Goal: Task Accomplishment & Management: Manage account settings

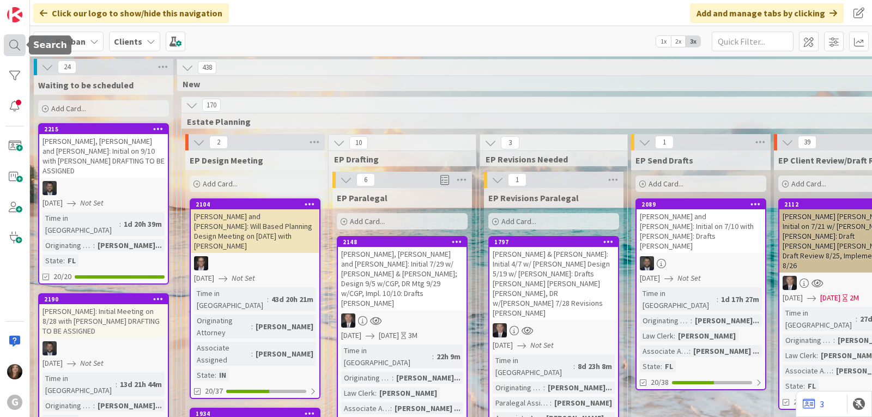
click at [9, 43] on div at bounding box center [15, 45] width 22 height 22
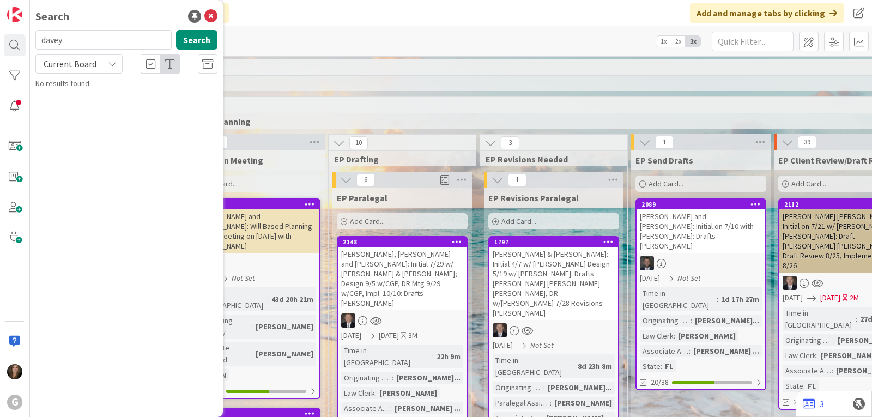
type input "davey"
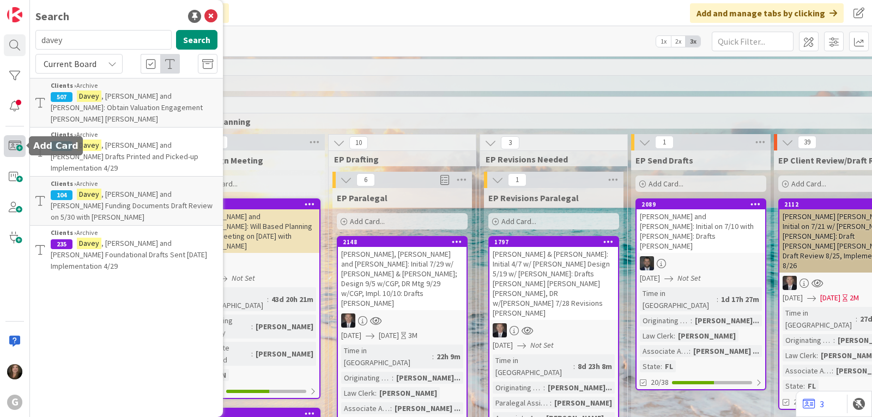
click at [12, 148] on span at bounding box center [15, 146] width 22 height 22
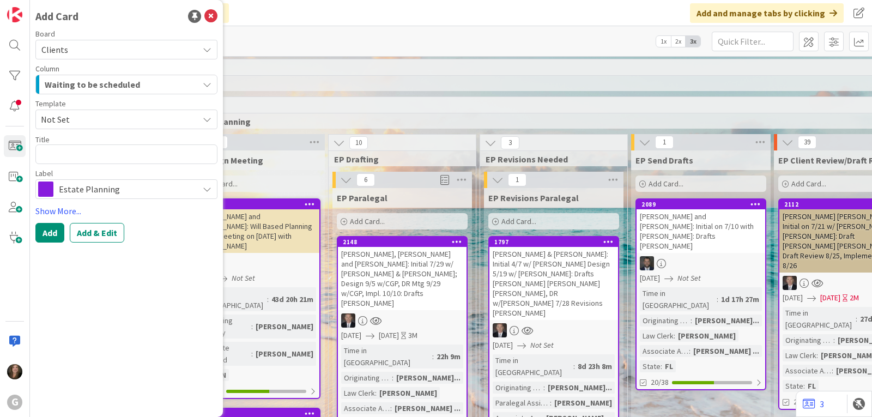
click at [207, 81] on icon "button" at bounding box center [207, 84] width 9 height 9
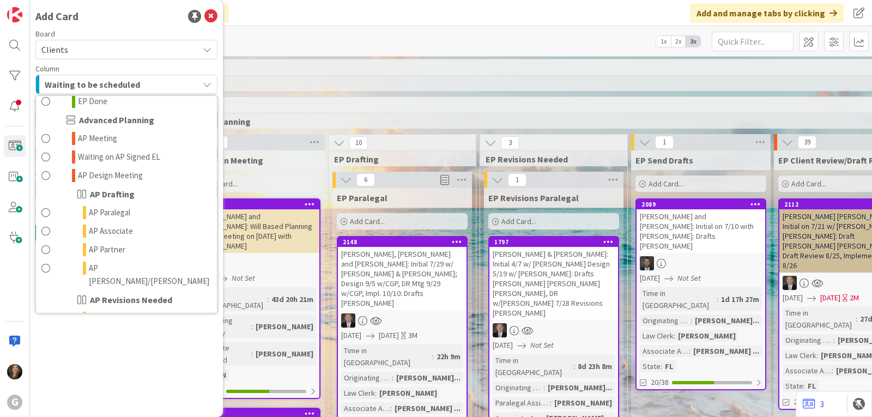
scroll to position [382, 0]
click at [153, 221] on link "AP Associate" at bounding box center [126, 230] width 181 height 19
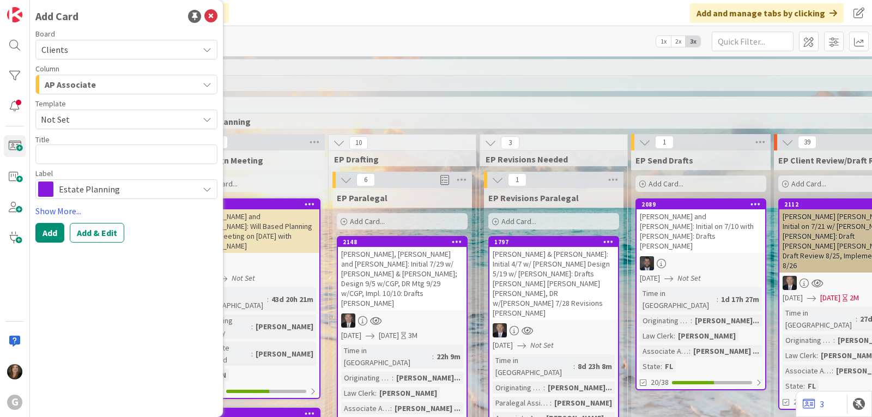
click at [202, 189] on div "Estate Planning" at bounding box center [126, 189] width 182 height 20
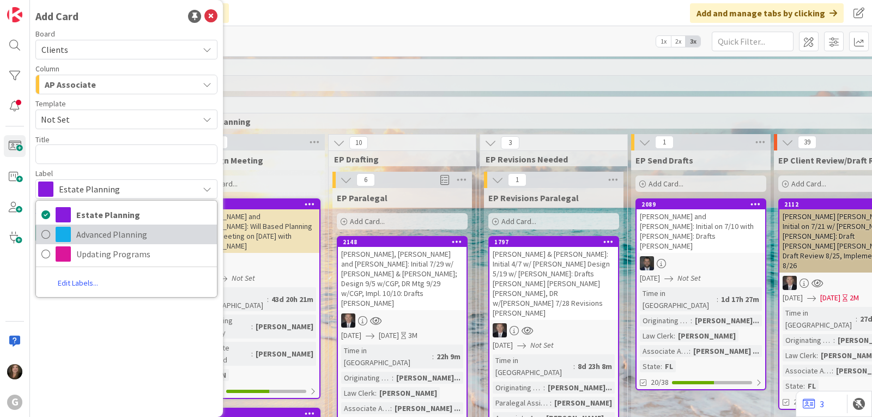
click at [168, 227] on span "Advanced Planning" at bounding box center [143, 234] width 135 height 16
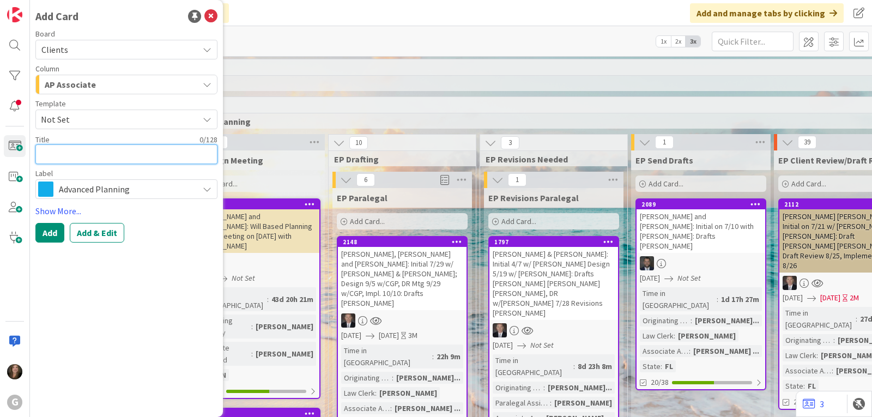
click at [102, 147] on textarea at bounding box center [126, 154] width 182 height 20
type textarea "x"
type textarea "D"
type textarea "x"
type textarea "Da"
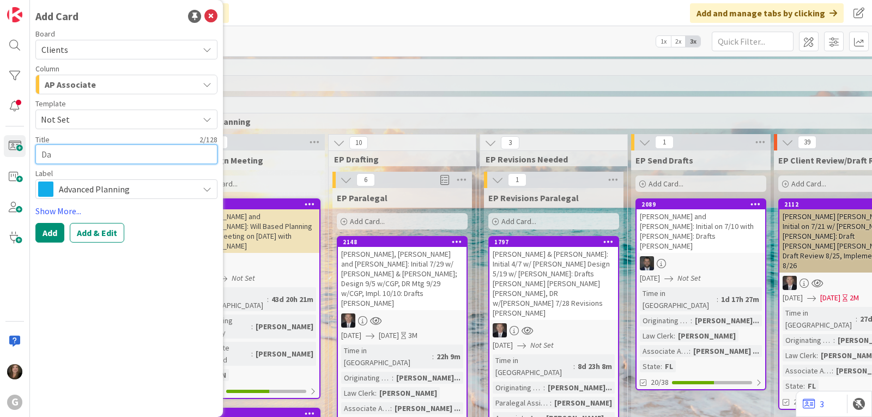
type textarea "x"
type textarea "Dav"
type textarea "x"
type textarea "Dave"
type textarea "x"
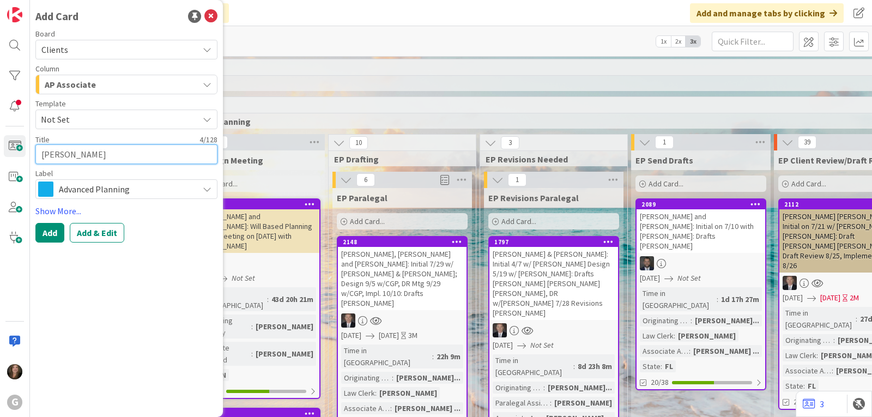
type textarea "Davey"
type textarea "x"
type textarea "Davey,"
type textarea "x"
type textarea "Davey,"
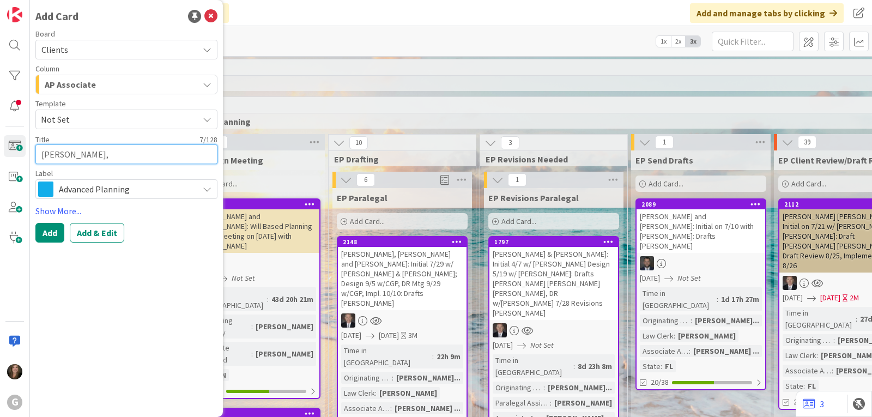
type textarea "x"
type textarea "Davey, K"
type textarea "x"
type textarea "Davey, KK"
type textarea "x"
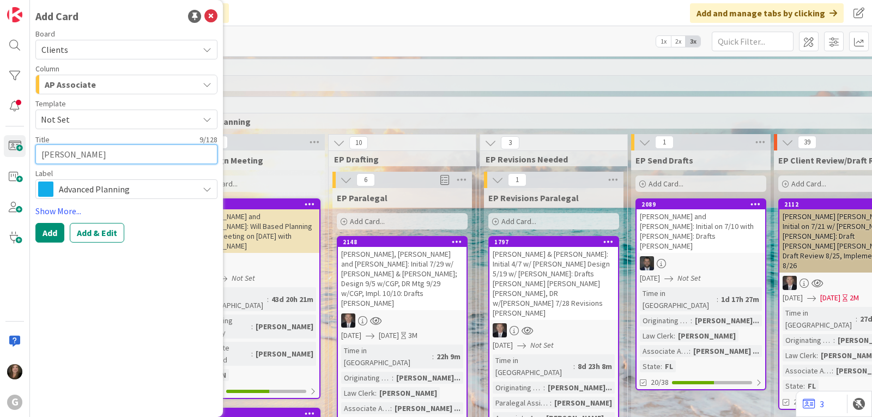
type textarea "Davey, KK"
type textarea "x"
type textarea "Davey, KK an"
type textarea "x"
type textarea "Davey, KK and"
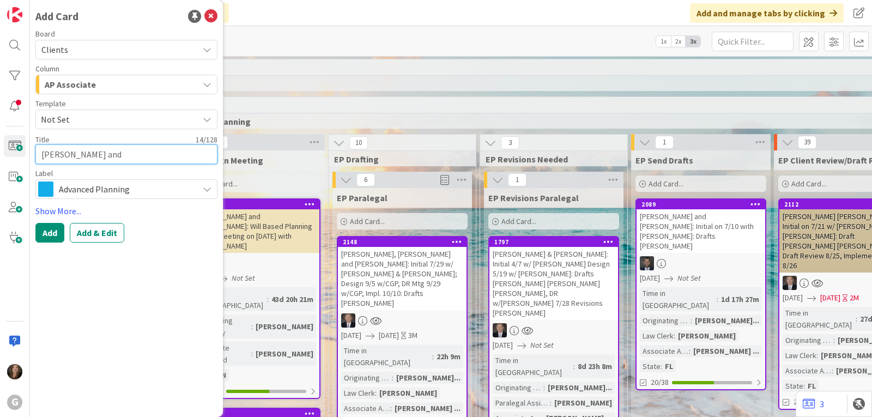
type textarea "x"
type textarea "Davey, KK and V"
type textarea "x"
type textarea "Davey, KK and Vi"
type textarea "x"
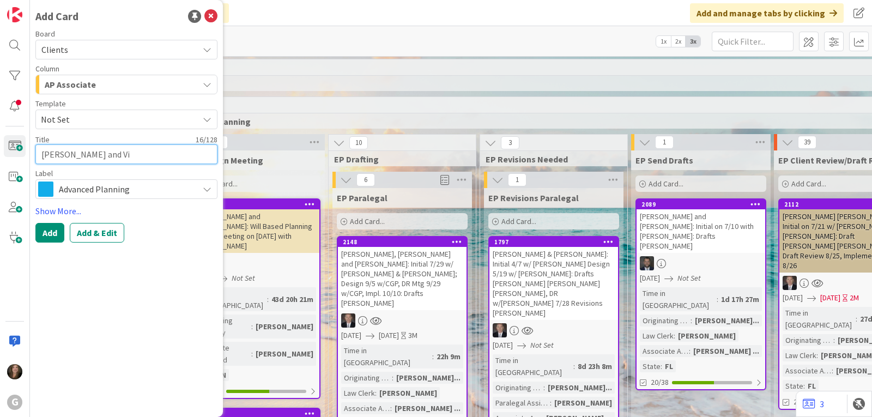
type textarea "Davey, KK and Vij"
type textarea "x"
type textarea "Davey, KK and Viji"
type textarea "x"
type textarea "Davey, KK and Viji:"
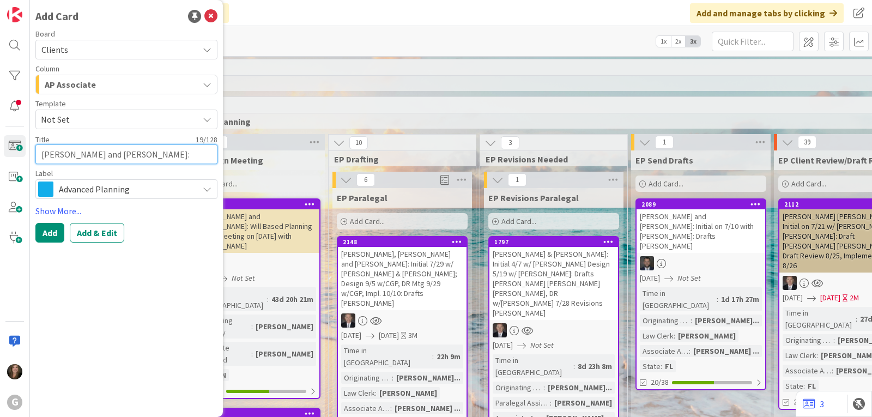
type textarea "x"
type textarea "Davey, KK and Viji:"
type textarea "x"
type textarea "Davey, KK and Viji: D"
type textarea "x"
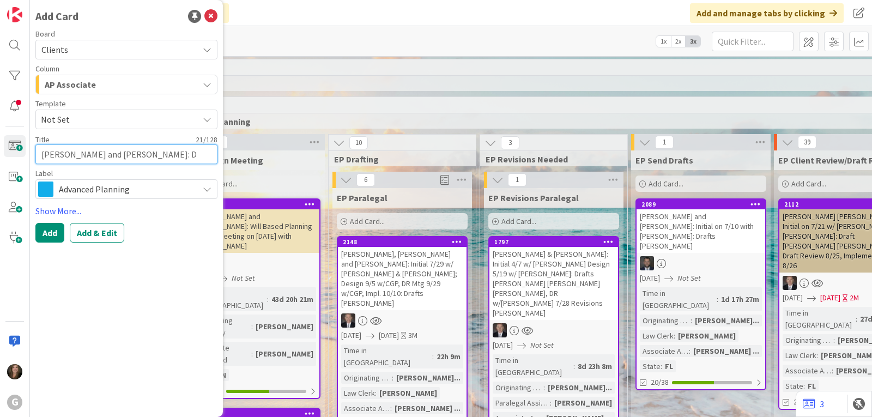
type textarea "Davey, KK and Viji: Dr"
type textarea "x"
type textarea "Davey, KK and Viji: Dra"
type textarea "x"
type textarea "Davey, KK and Viji: Draf"
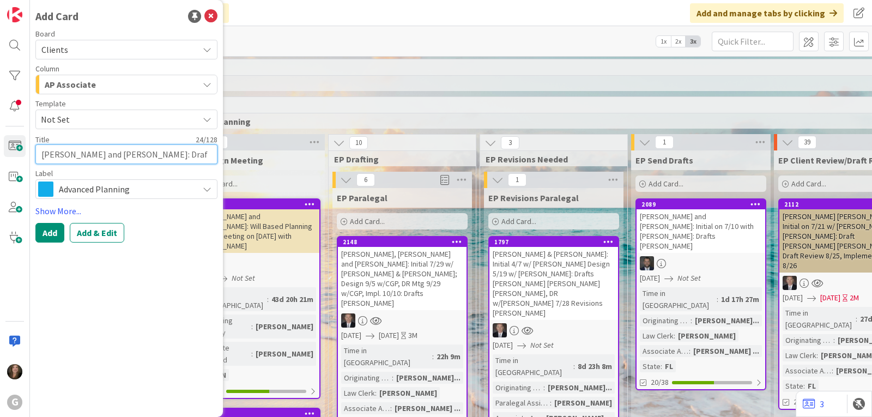
type textarea "x"
type textarea "Davey, KK and Viji: Draft"
type textarea "x"
type textarea "Davey, KK and Viji: Drafts"
type textarea "x"
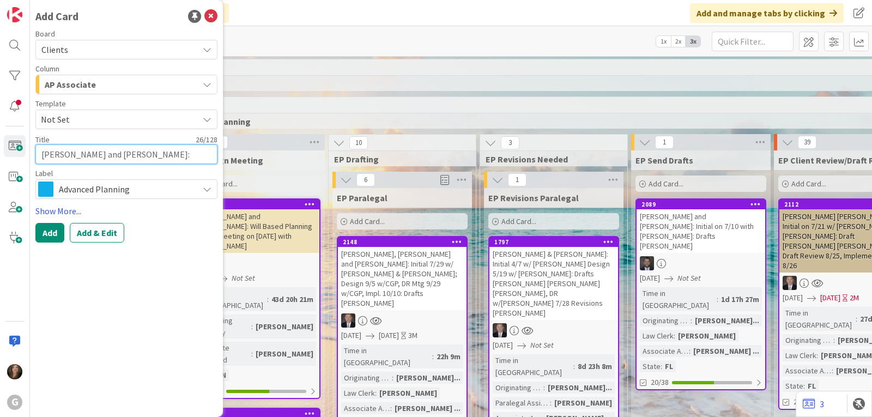
type textarea "Davey, KK and Viji: Drafts"
type textarea "x"
type textarea "Davey, KK and Viji: Drafts Ch"
type textarea "x"
type textarea "Davey, KK and Viji: Drafts Chr"
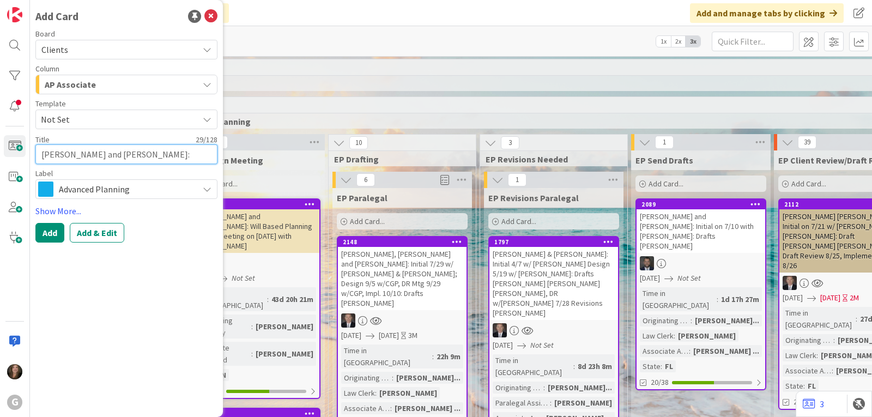
type textarea "x"
type textarea "Davey, KK and Viji: Drafts Chri"
type textarea "x"
type textarea "Davey, KK and Viji: Drafts Chris"
type textarea "x"
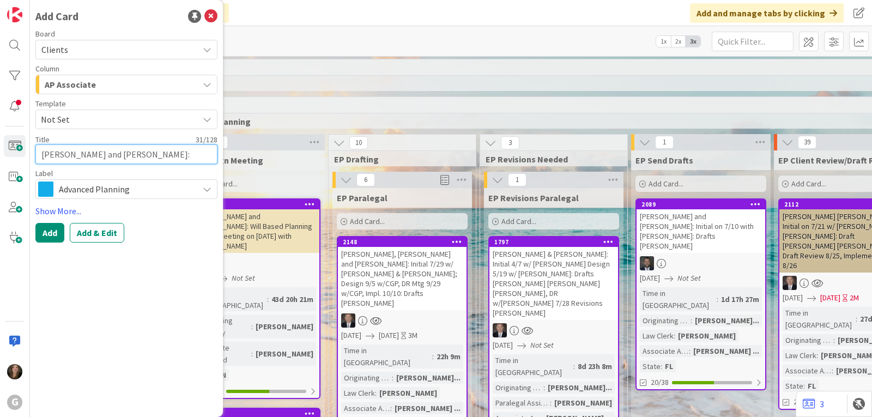
type textarea "Davey, KK and Viji: Drafts Chris"
type textarea "x"
type textarea "Davey, KK and Viji: Drafts Chris B"
type textarea "x"
type textarea "Davey, KK and Viji: Drafts Chris Bob"
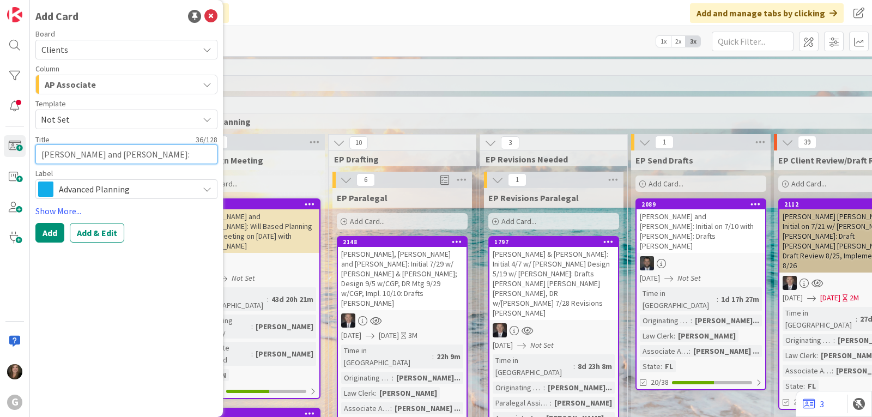
type textarea "x"
type textarea "Davey, KK and Viji: Drafts Chris Bobb"
type textarea "x"
type textarea "Davey, KK and Viji: Drafts Chris Bobby"
click at [107, 233] on button "Add & Edit" at bounding box center [97, 233] width 55 height 20
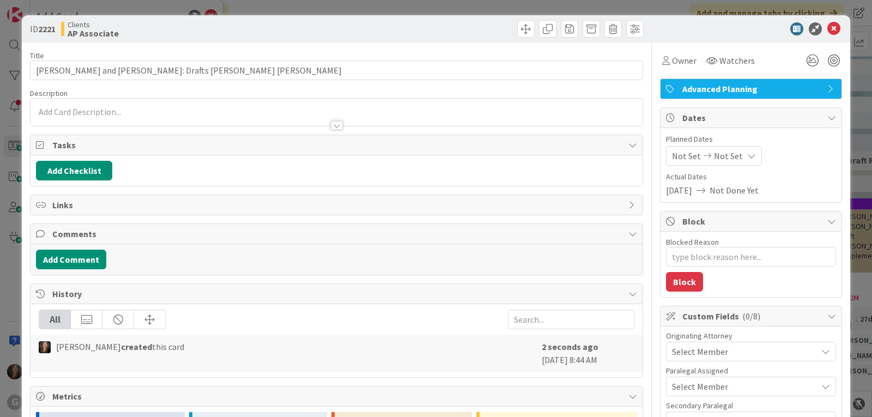
click at [104, 111] on div at bounding box center [337, 112] width 612 height 27
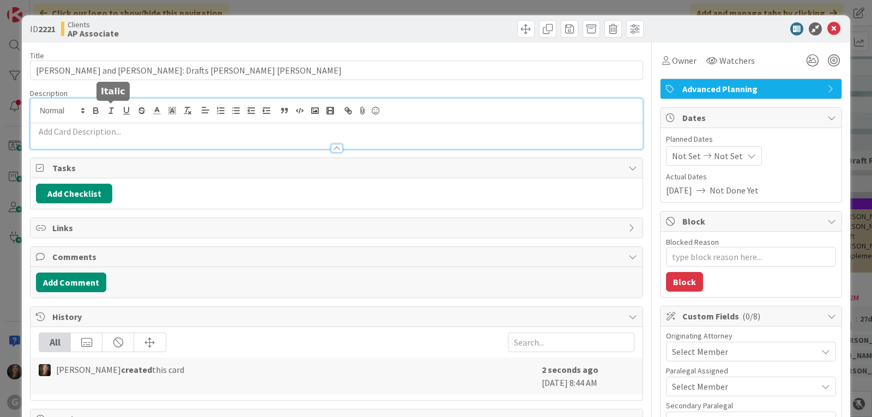
type textarea "x"
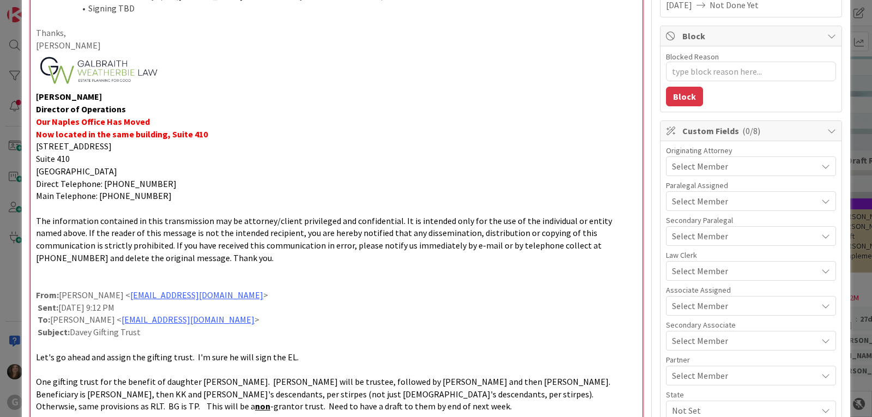
scroll to position [187, 0]
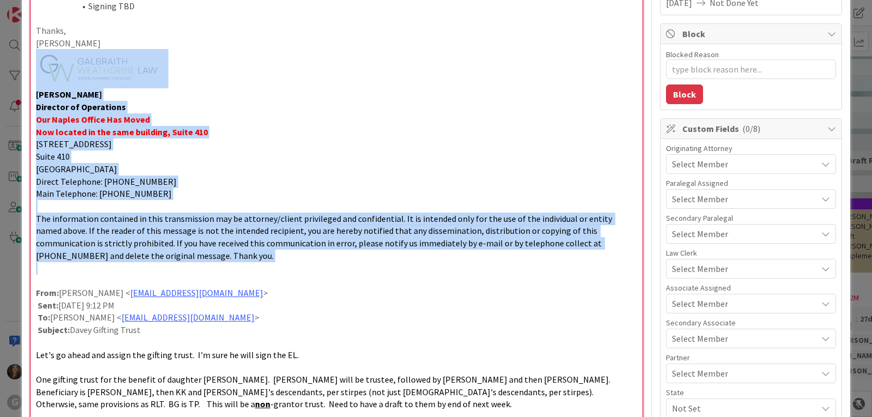
drag, startPoint x: 32, startPoint y: 274, endPoint x: 14, endPoint y: 70, distance: 204.7
click at [14, 70] on div "ID 2221 Clients AP Associate Title 38 / 128 Davey, KK and Viji: Drafts Chris Bo…" at bounding box center [436, 208] width 872 height 417
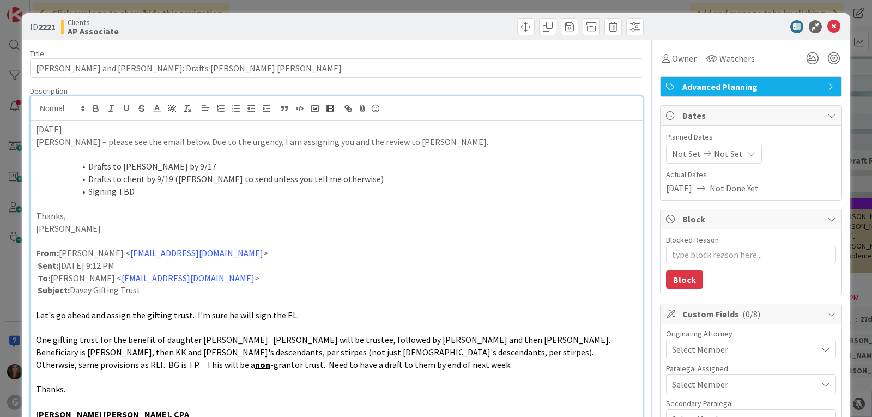
scroll to position [0, 0]
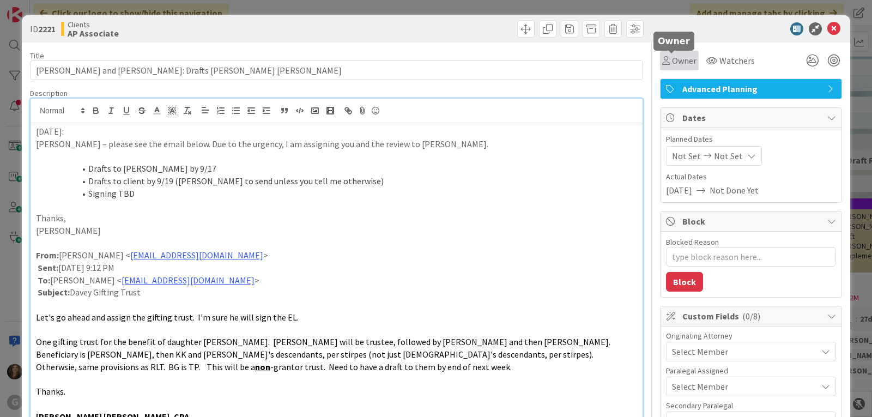
click at [672, 59] on span "Owner" at bounding box center [684, 60] width 25 height 13
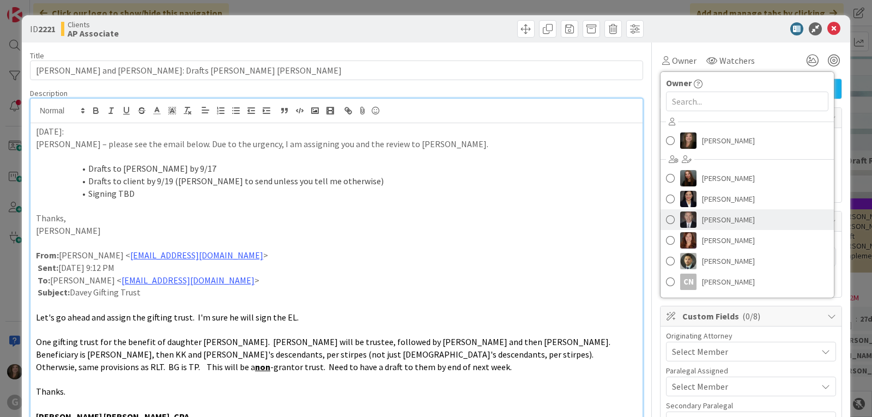
click at [666, 220] on span at bounding box center [670, 219] width 9 height 16
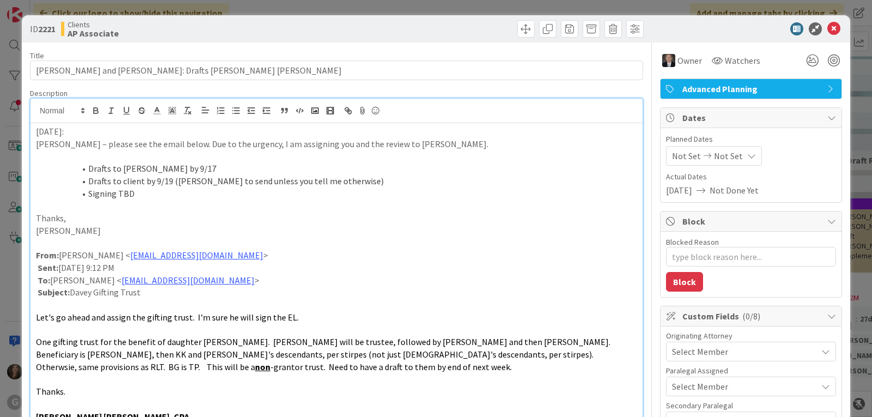
type textarea "x"
click at [678, 155] on span "Not Set" at bounding box center [686, 155] width 29 height 13
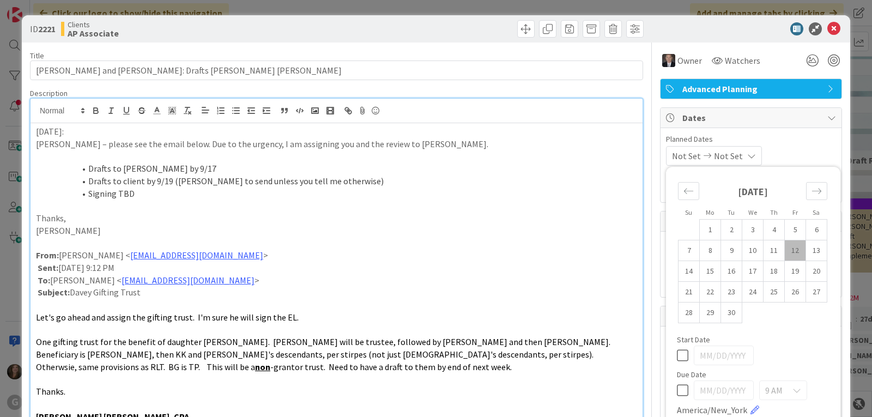
click at [787, 246] on td "12" at bounding box center [795, 250] width 21 height 21
type input "09/12/2025"
click at [796, 138] on span "Planned Dates" at bounding box center [751, 139] width 170 height 11
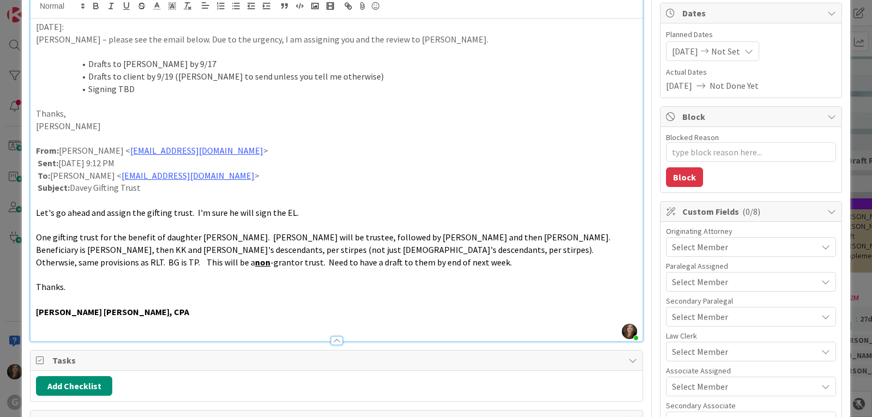
scroll to position [164, 0]
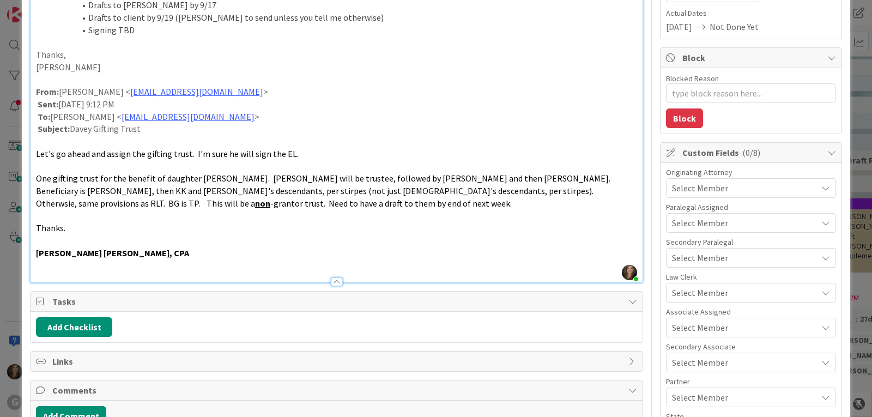
click at [688, 187] on span "Select Member" at bounding box center [700, 188] width 56 height 13
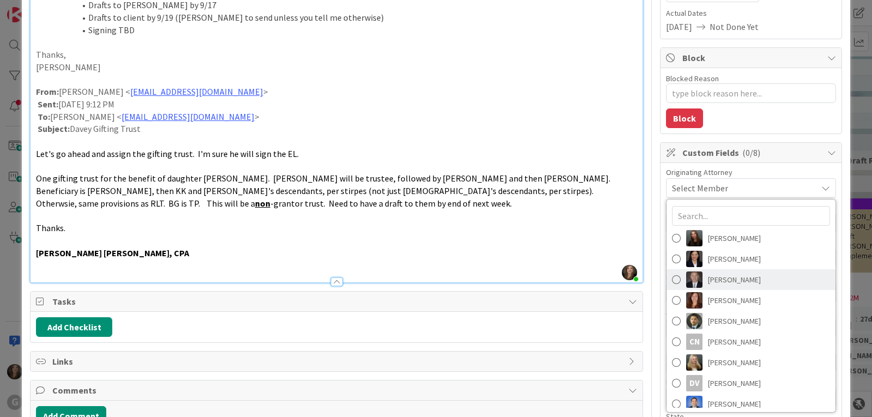
click at [675, 275] on link "Brad Galbraith" at bounding box center [751, 279] width 169 height 21
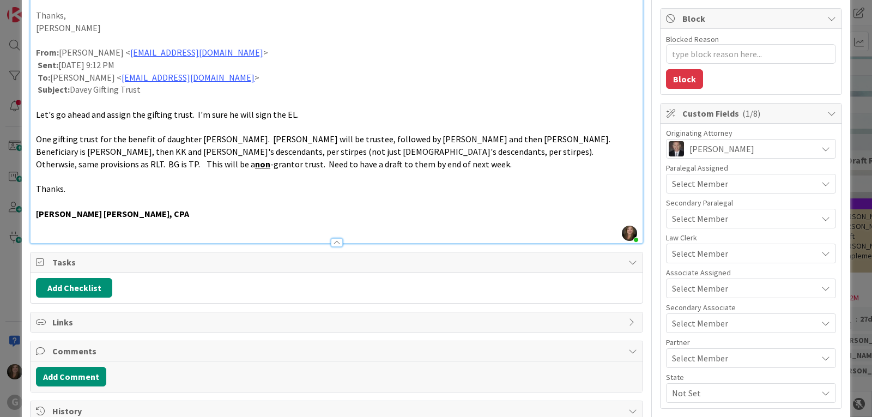
scroll to position [218, 0]
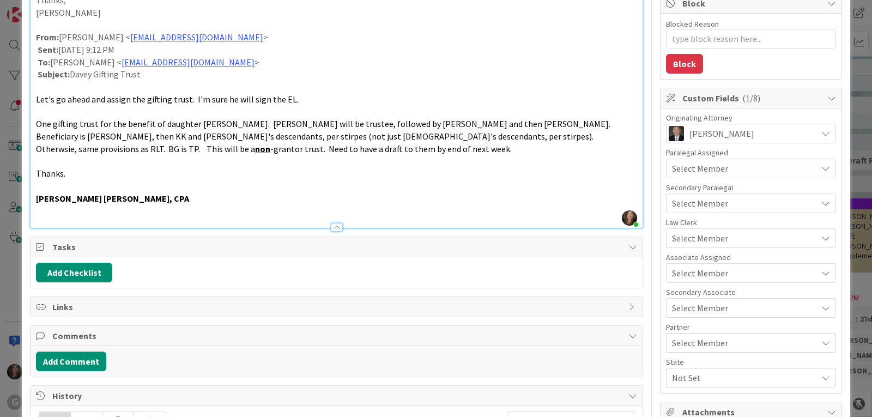
click at [681, 273] on span "Select Member" at bounding box center [700, 273] width 56 height 13
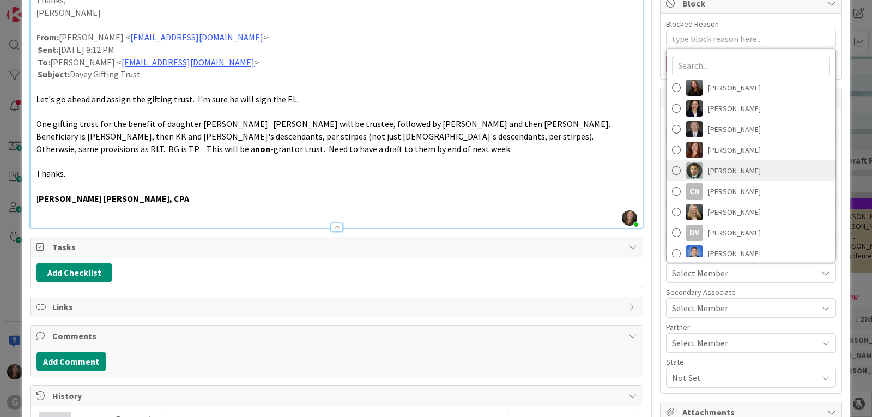
click at [686, 178] on img at bounding box center [694, 170] width 16 height 16
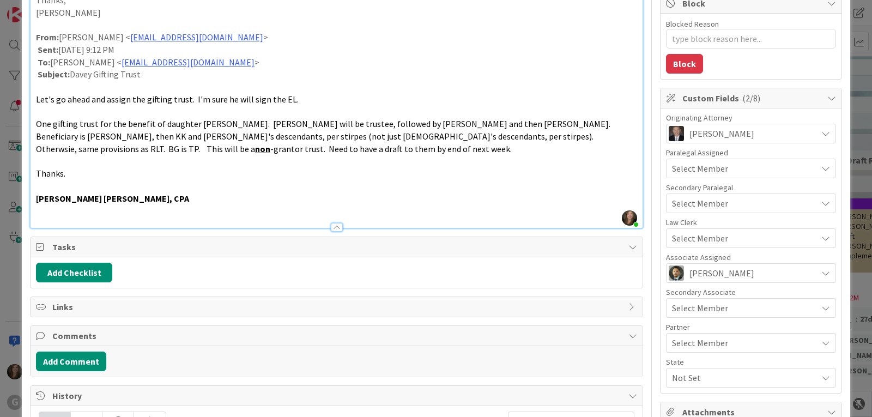
click at [676, 337] on span "Select Member" at bounding box center [700, 342] width 56 height 13
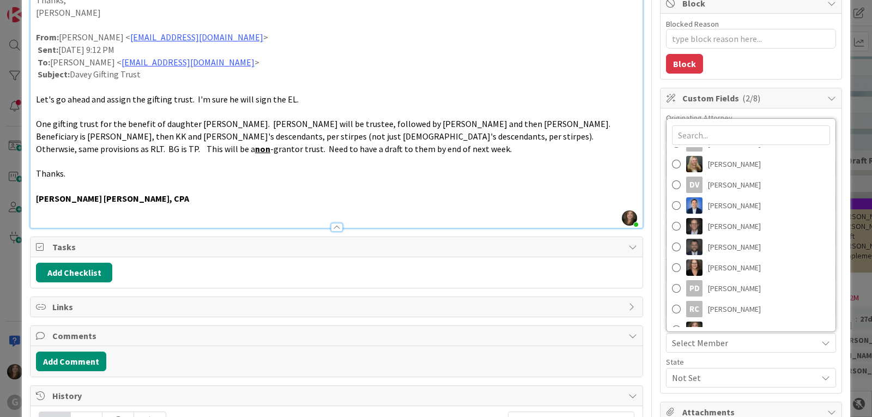
scroll to position [131, 0]
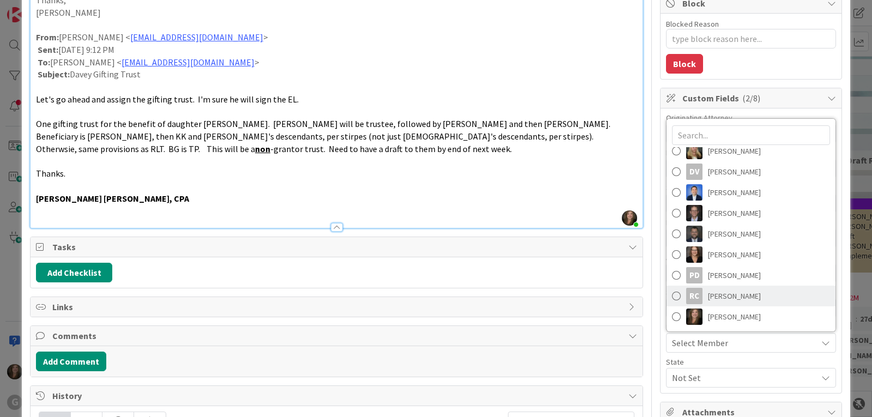
click at [673, 293] on link "RC Robert Carroll" at bounding box center [751, 296] width 169 height 21
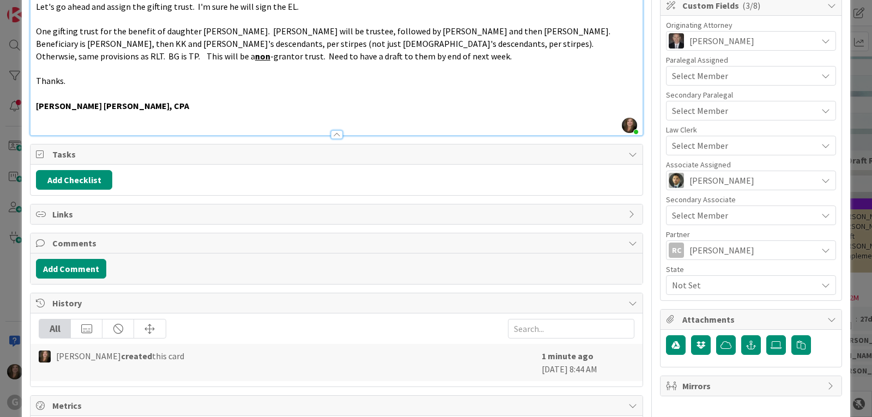
scroll to position [327, 0]
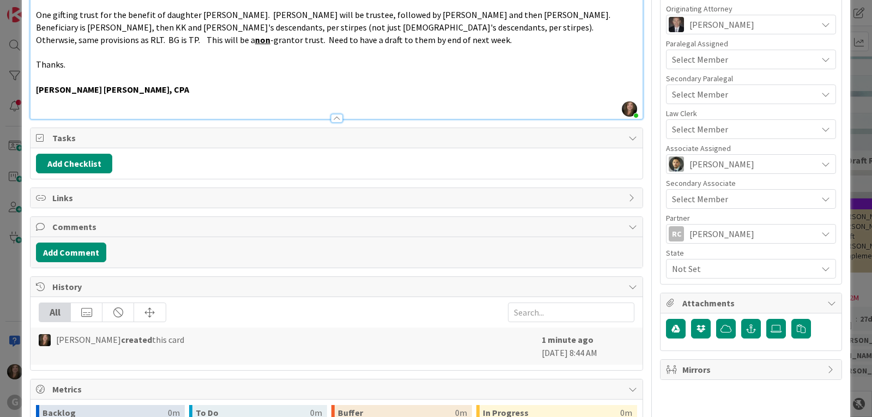
click at [672, 272] on span "Not Set" at bounding box center [744, 268] width 145 height 13
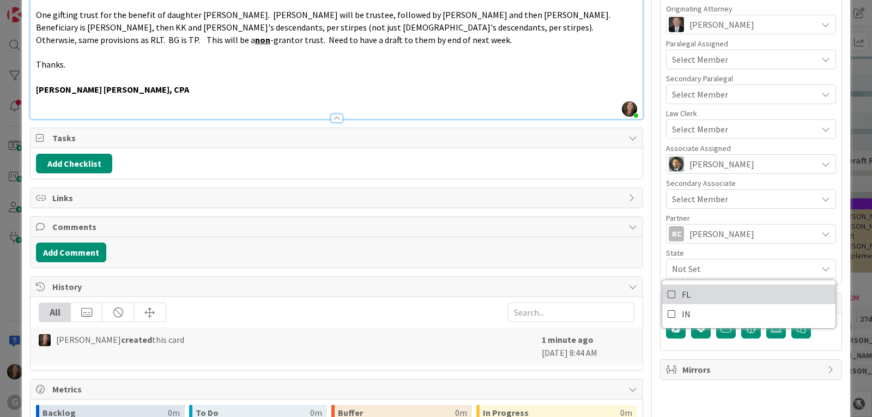
click at [682, 293] on span "FL" at bounding box center [686, 294] width 9 height 16
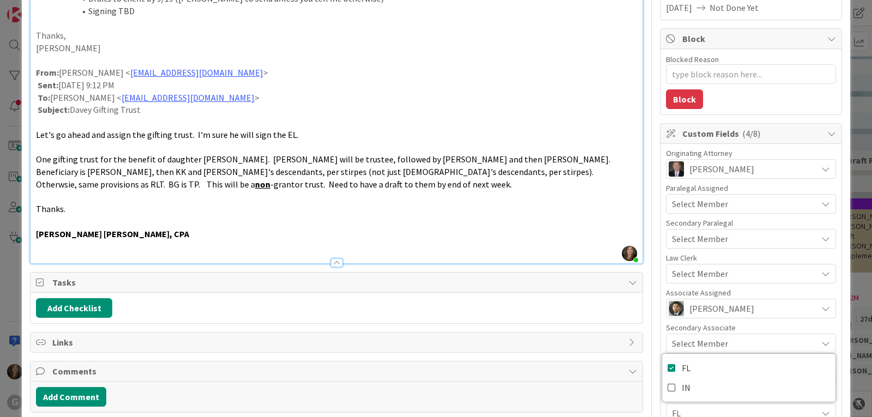
scroll to position [273, 0]
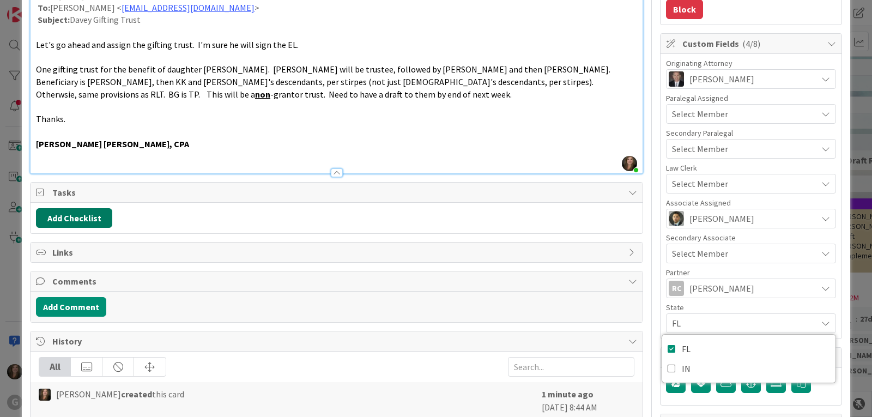
click at [51, 217] on button "Add Checklist" at bounding box center [74, 218] width 76 height 20
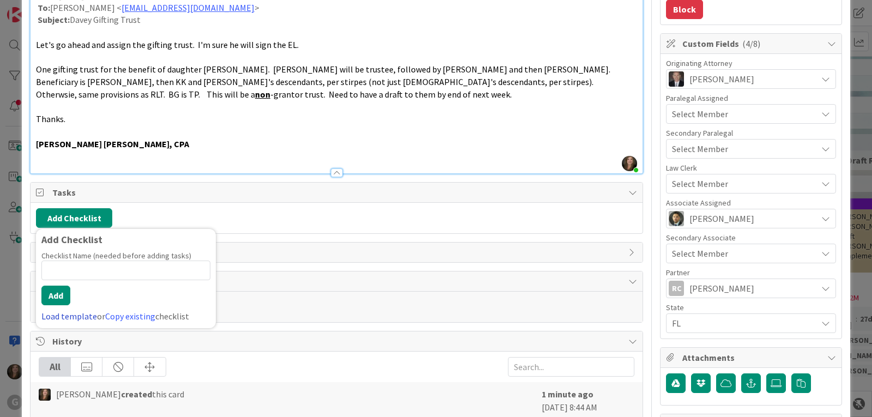
click at [55, 319] on link "Load template" at bounding box center [69, 316] width 56 height 11
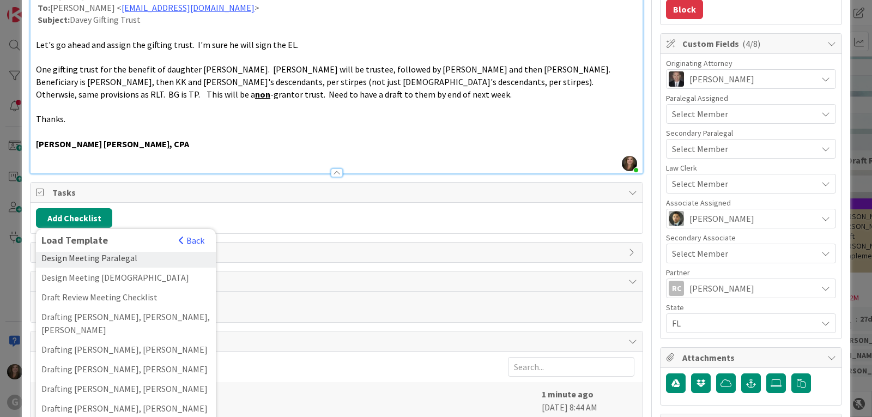
scroll to position [218, 0]
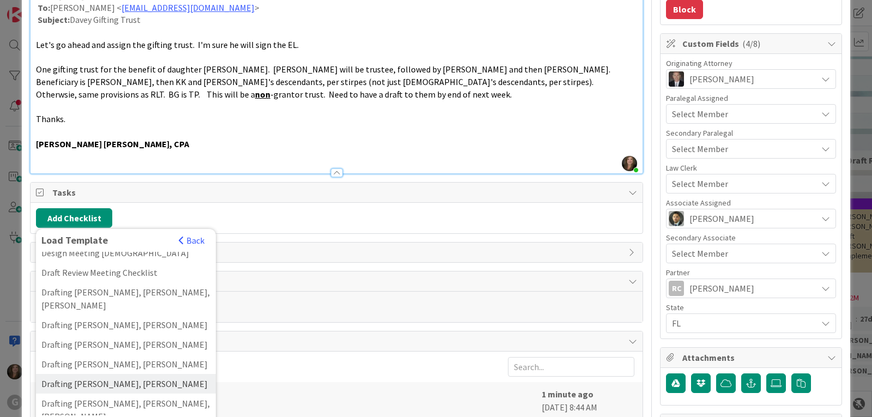
click at [120, 374] on div "Drafting Chris, Bobby" at bounding box center [126, 384] width 180 height 20
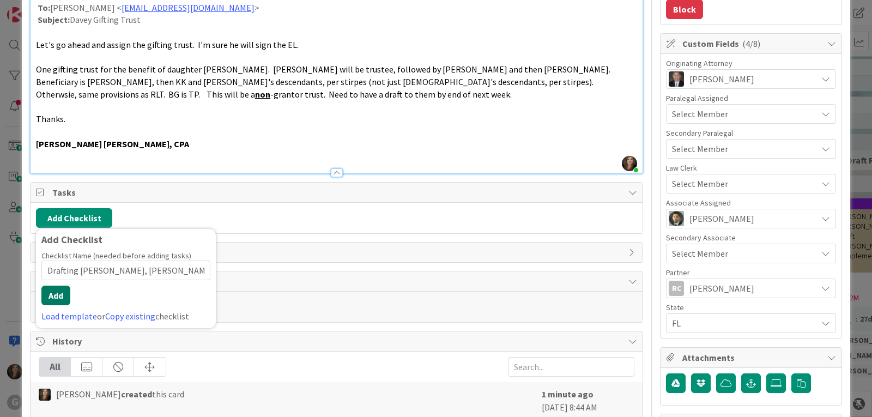
click at [62, 295] on button "Add" at bounding box center [55, 296] width 29 height 20
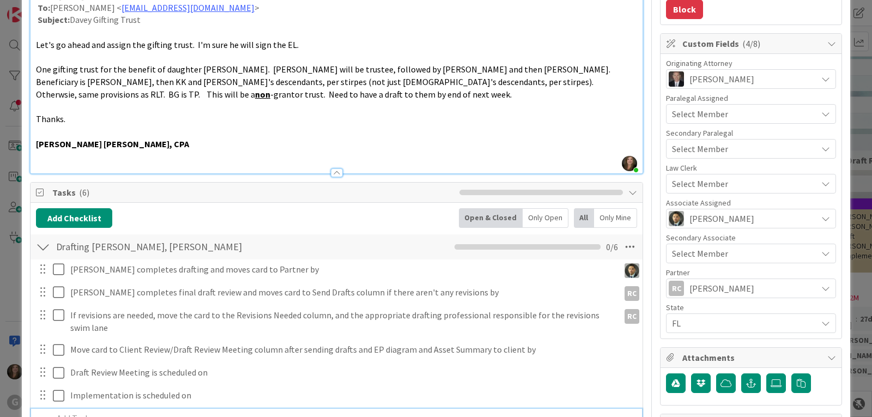
type textarea "x"
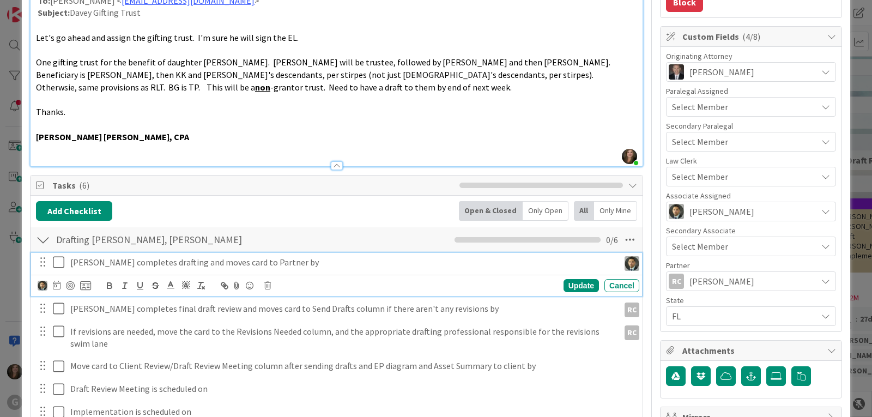
click at [80, 257] on div "Chris completes drafting and moves card to Partner by Update Cancel" at bounding box center [336, 274] width 611 height 43
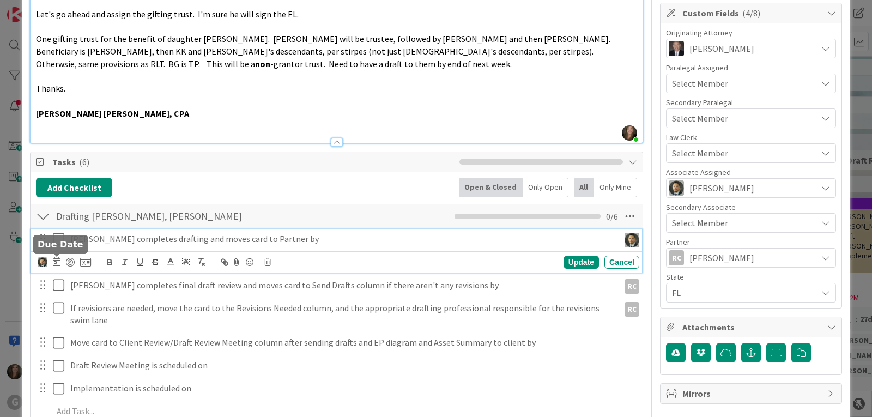
click at [54, 261] on icon at bounding box center [57, 261] width 8 height 9
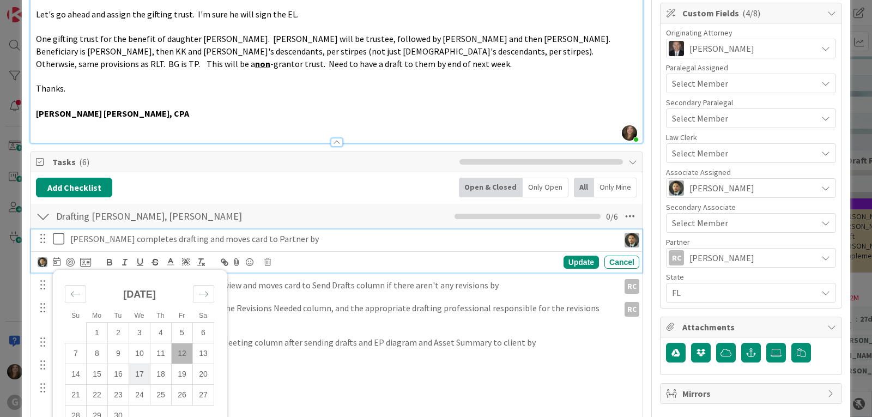
click at [141, 371] on td "17" at bounding box center [139, 374] width 21 height 21
type input "09/17/2025"
type textarea "x"
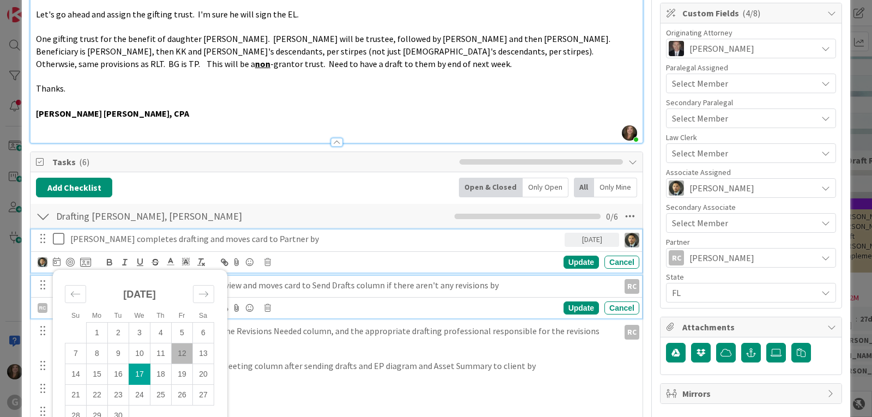
click at [263, 281] on p "Bobby completes final draft review and moves card to Send Drafts column if ther…" at bounding box center [342, 285] width 545 height 13
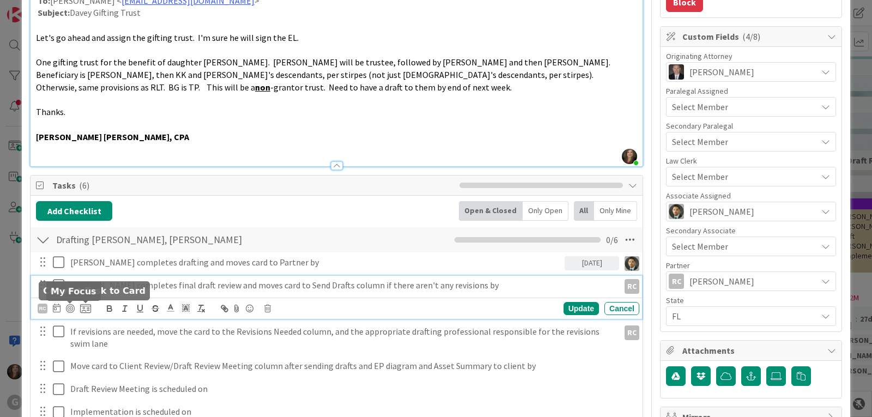
click at [55, 307] on icon at bounding box center [57, 308] width 8 height 9
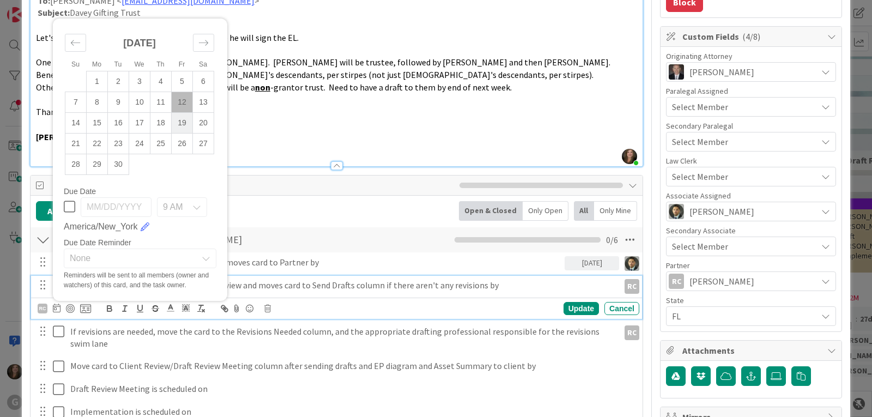
click at [184, 116] on td "19" at bounding box center [182, 122] width 21 height 21
type input "09/19/2025"
type textarea "x"
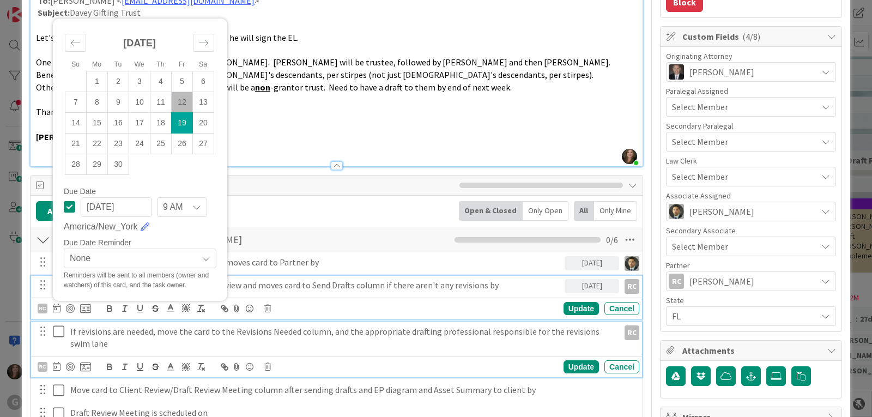
click at [106, 332] on p "If revisions are needed, move the card to the Revisions Needed column, and the …" at bounding box center [342, 337] width 545 height 25
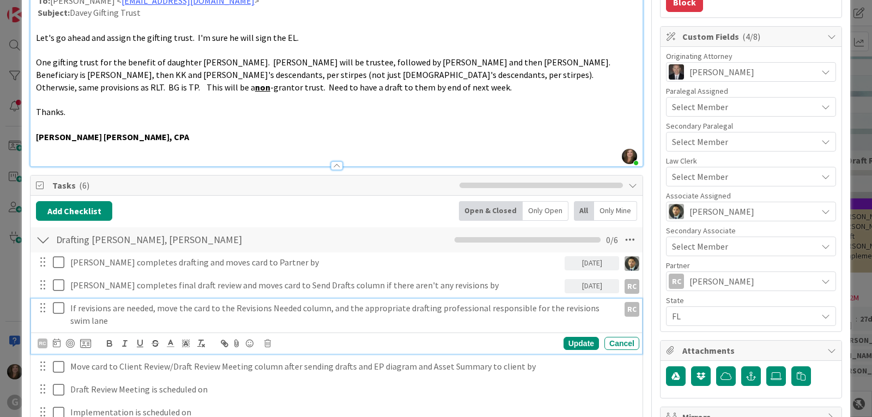
scroll to position [256, 0]
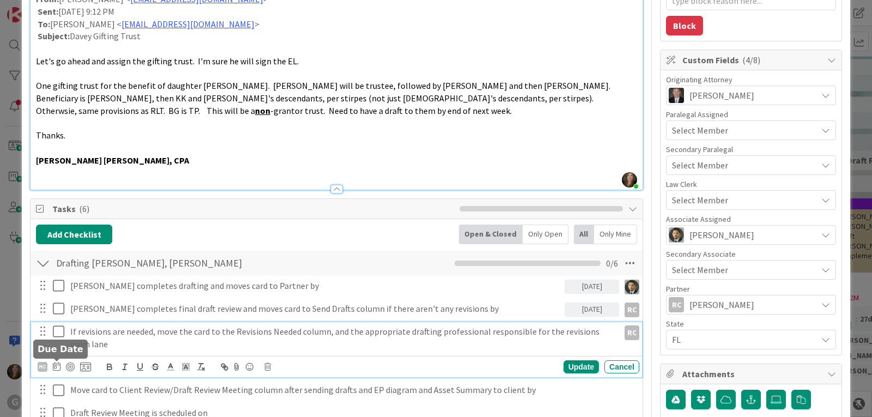
click at [56, 366] on icon at bounding box center [57, 366] width 8 height 9
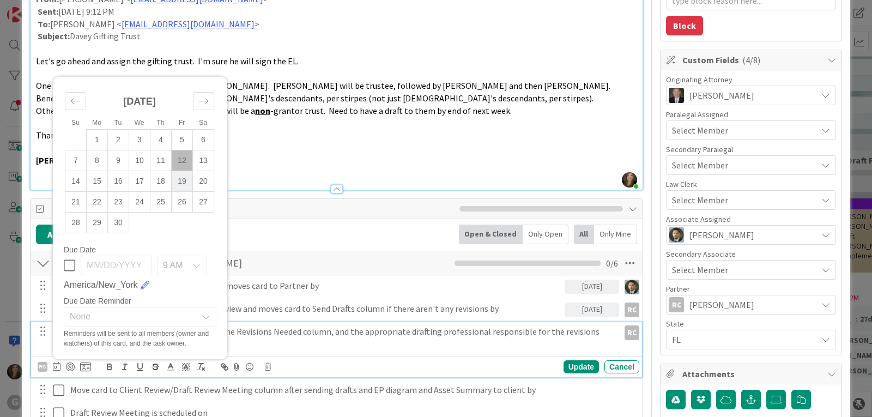
click at [179, 177] on td "19" at bounding box center [182, 181] width 21 height 21
type input "09/19/2025"
type textarea "x"
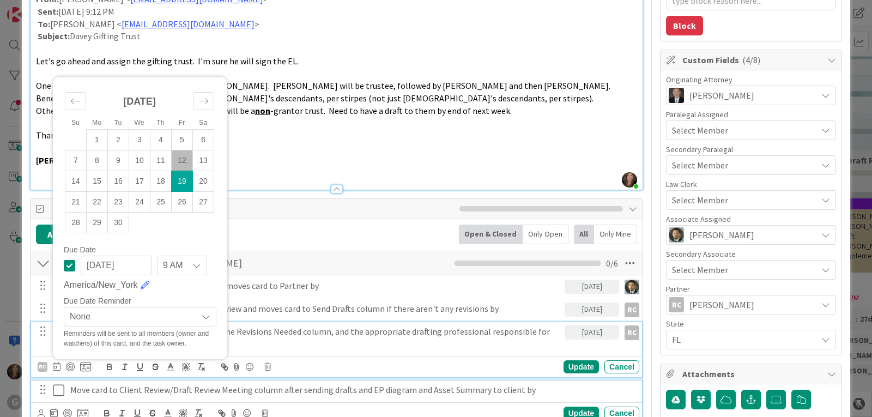
click at [126, 388] on p "Move card to Client Review/Draft Review Meeting column after sending drafts and…" at bounding box center [352, 390] width 565 height 13
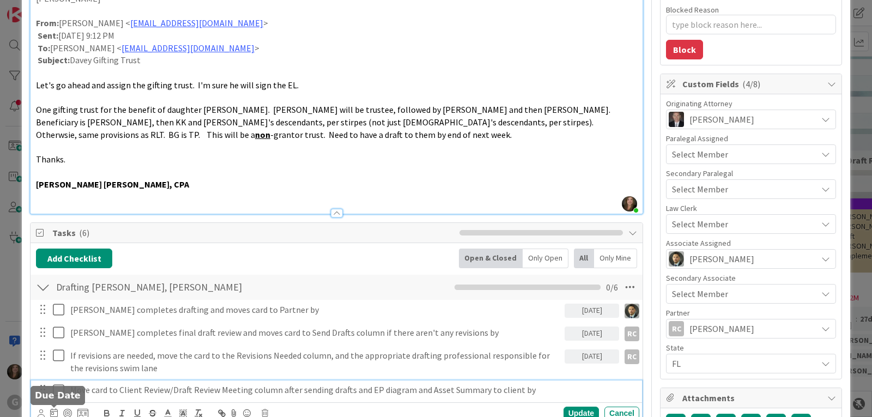
click at [52, 410] on icon at bounding box center [54, 412] width 8 height 9
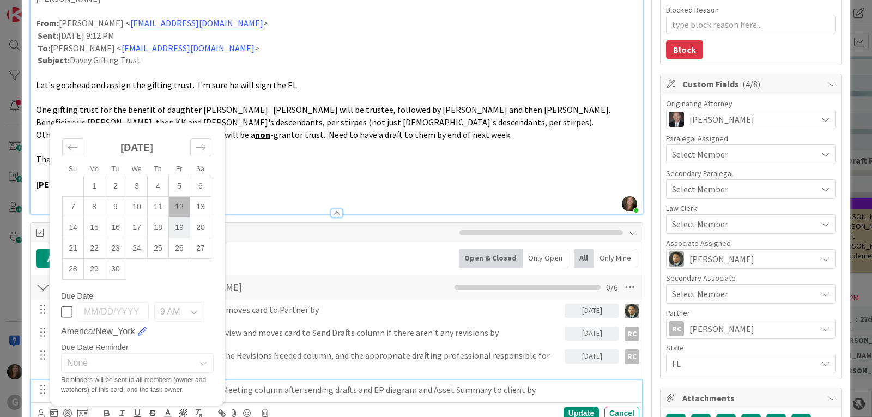
click at [180, 227] on td "19" at bounding box center [179, 227] width 21 height 21
type input "09/19/2025"
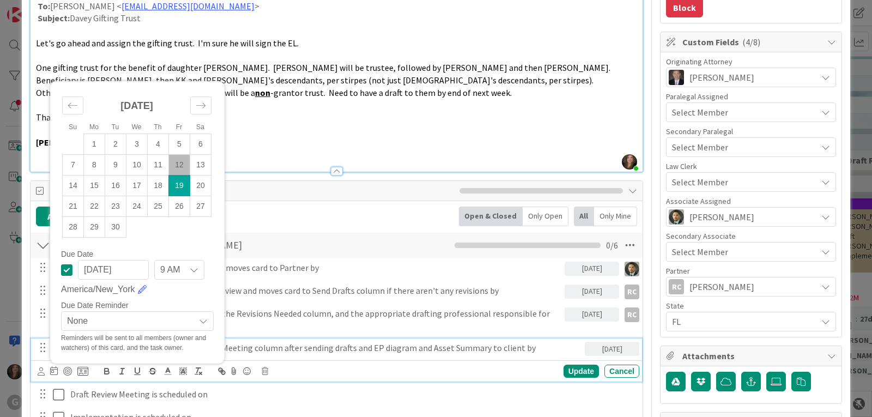
scroll to position [287, 0]
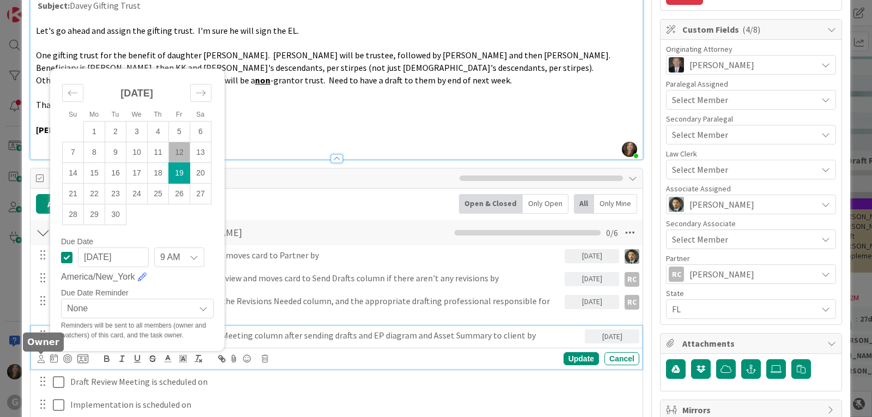
click at [39, 359] on icon at bounding box center [41, 359] width 7 height 8
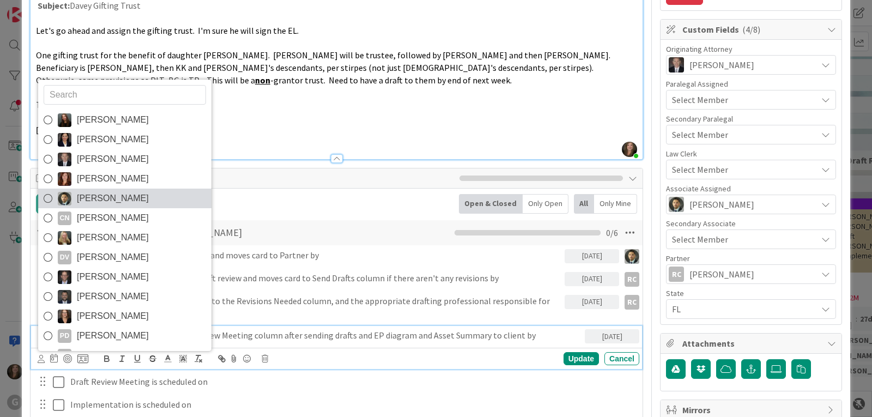
click at [71, 196] on img at bounding box center [65, 199] width 14 height 14
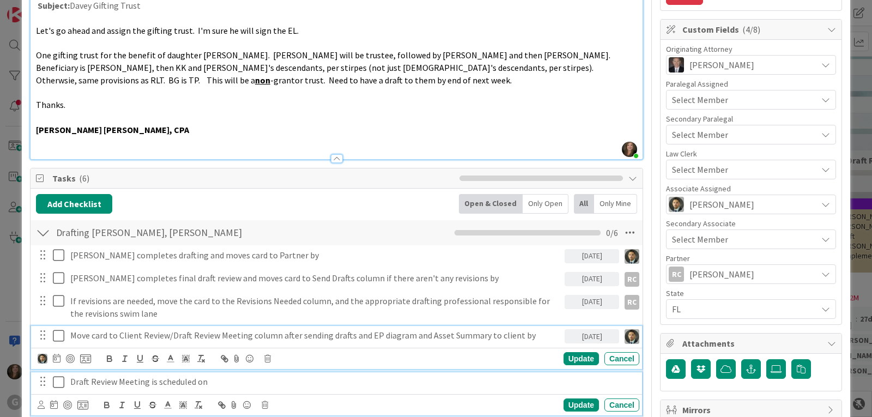
click at [125, 382] on p "Draft Review Meeting is scheduled on" at bounding box center [352, 382] width 565 height 13
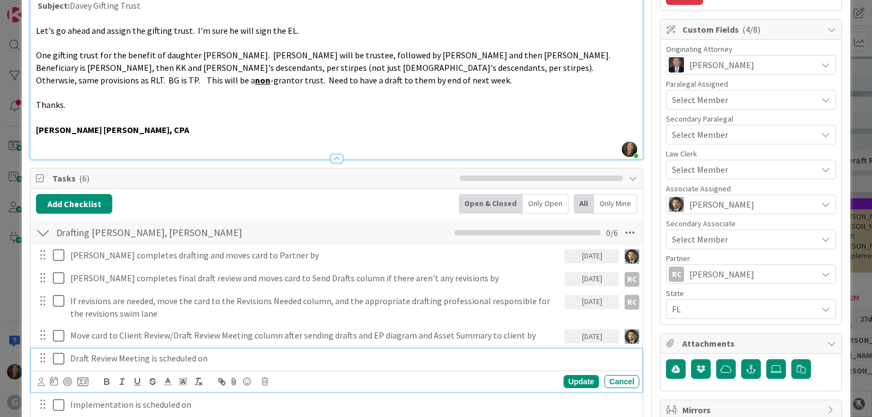
scroll to position [263, 0]
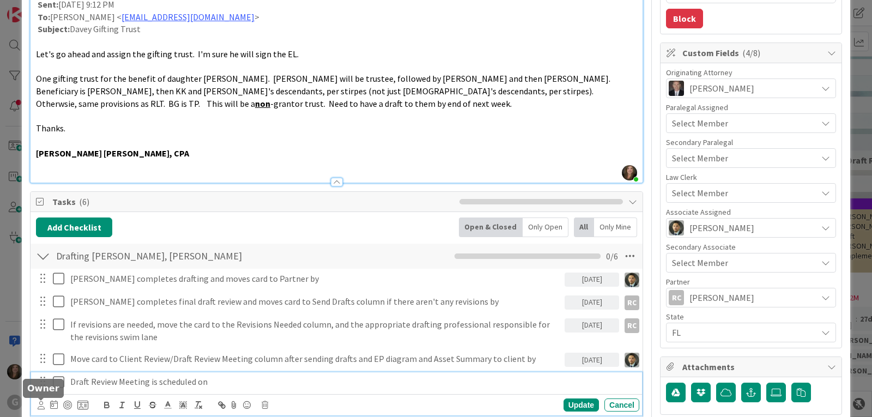
click at [43, 407] on icon at bounding box center [41, 405] width 7 height 8
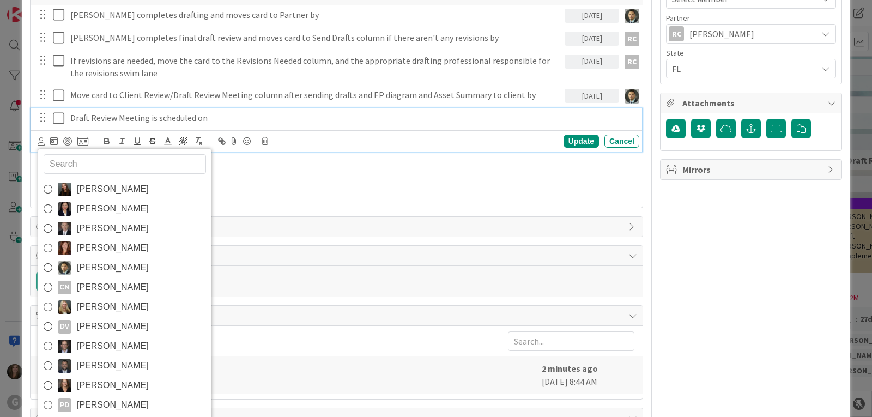
scroll to position [536, 0]
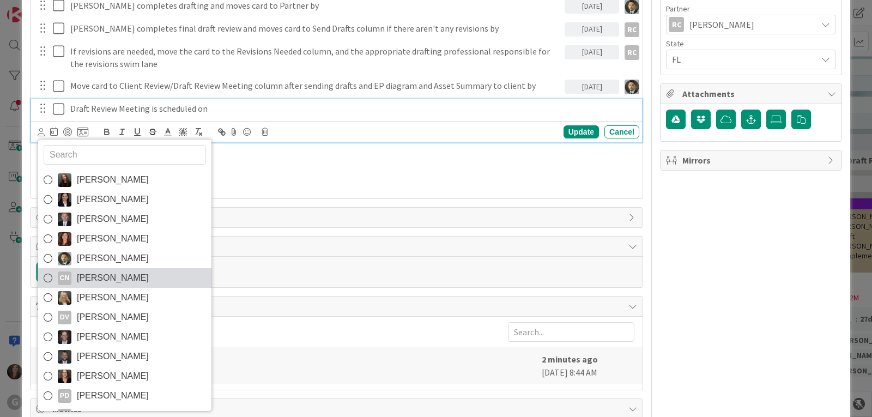
click at [168, 280] on link "CN Cindy Negron Vitilio" at bounding box center [124, 278] width 173 height 20
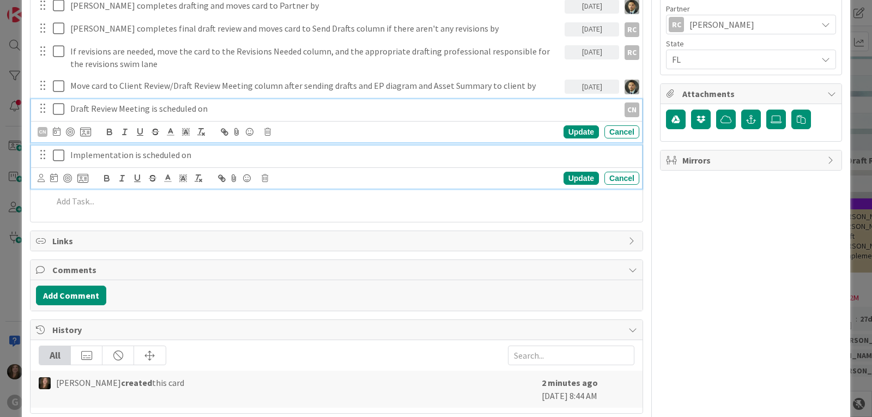
click at [98, 157] on p "Implementation is scheduled on" at bounding box center [352, 155] width 565 height 13
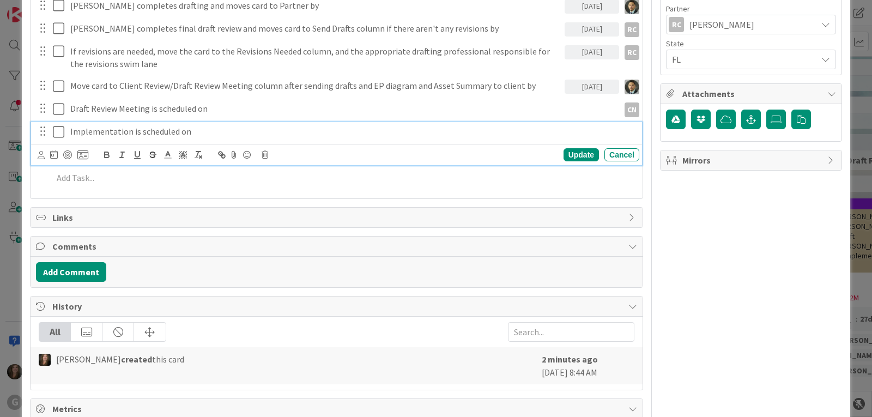
scroll to position [513, 0]
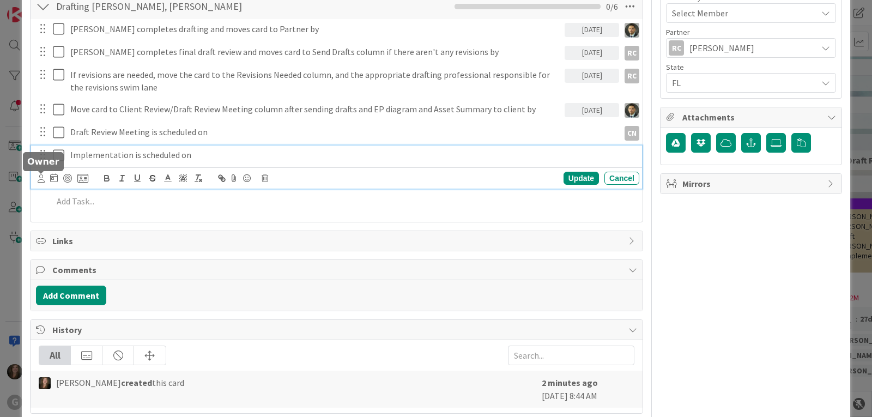
click at [39, 178] on icon at bounding box center [41, 178] width 7 height 8
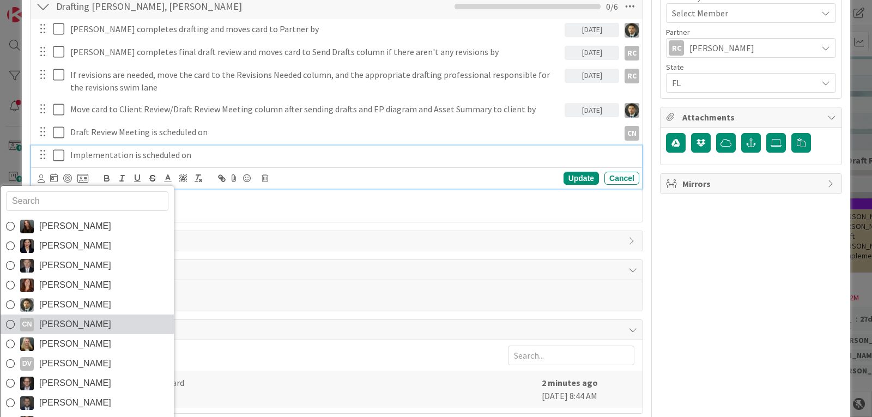
click at [49, 322] on span "Cindy Negron Vitilio" at bounding box center [75, 324] width 72 height 16
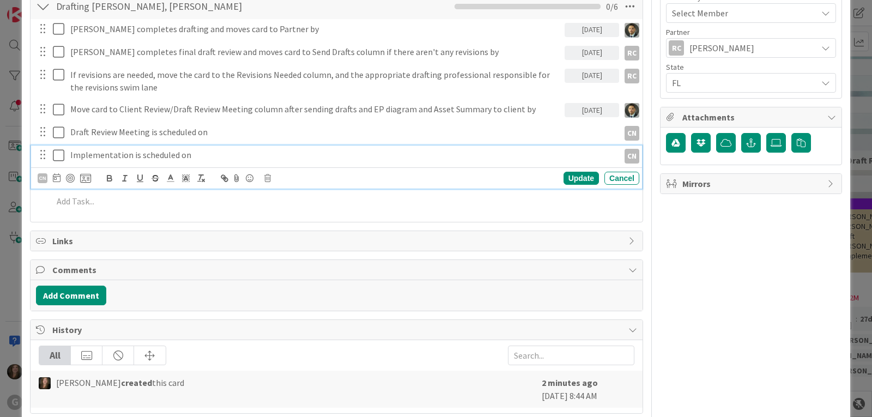
type textarea "x"
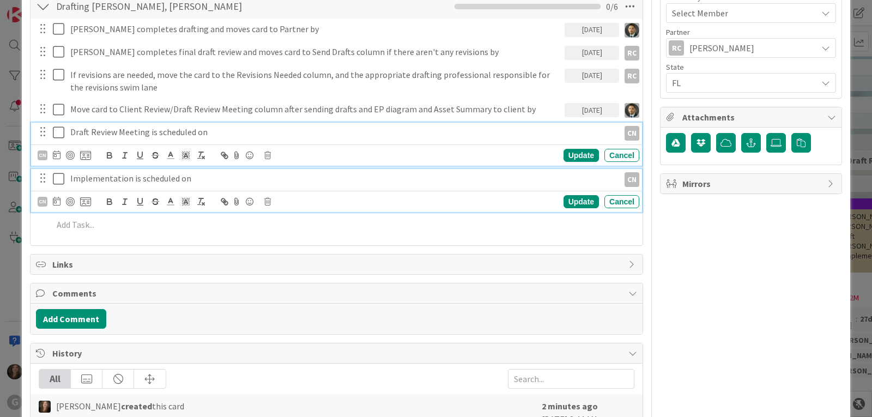
click at [287, 138] on p "Draft Review Meeting is scheduled on" at bounding box center [342, 132] width 545 height 13
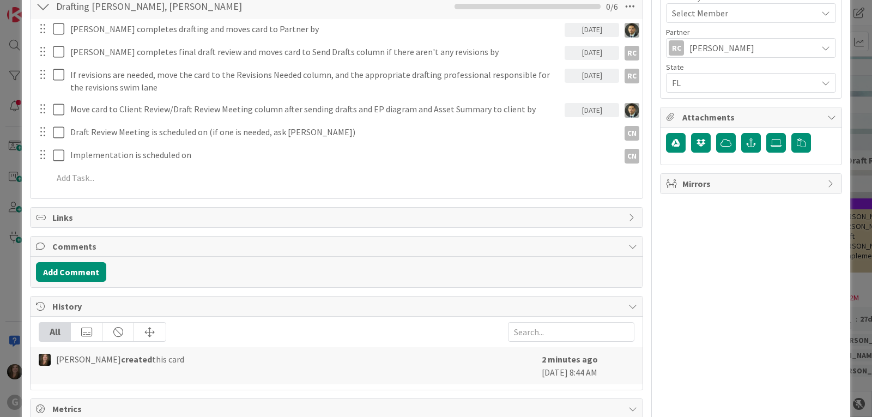
type textarea "x"
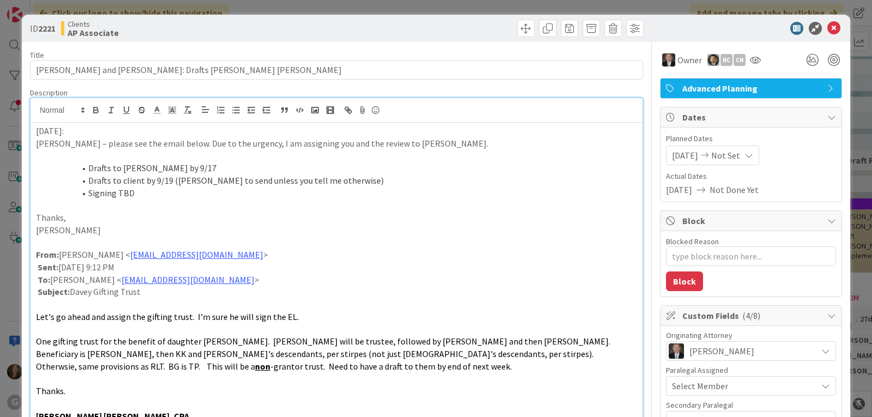
scroll to position [0, 0]
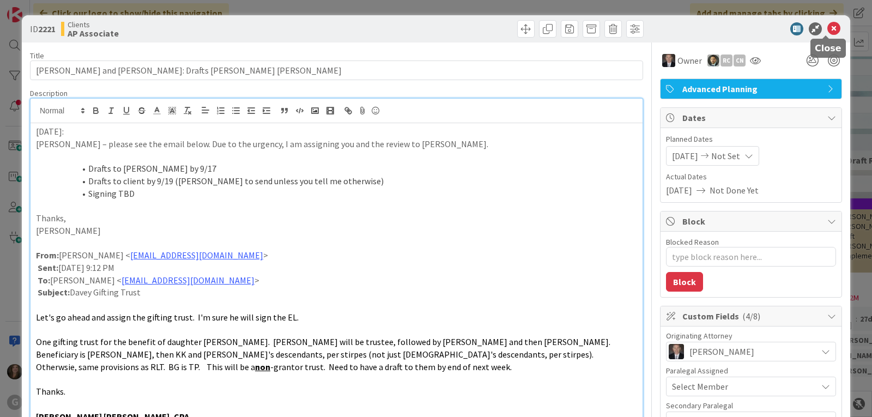
click at [827, 26] on icon at bounding box center [833, 28] width 13 height 13
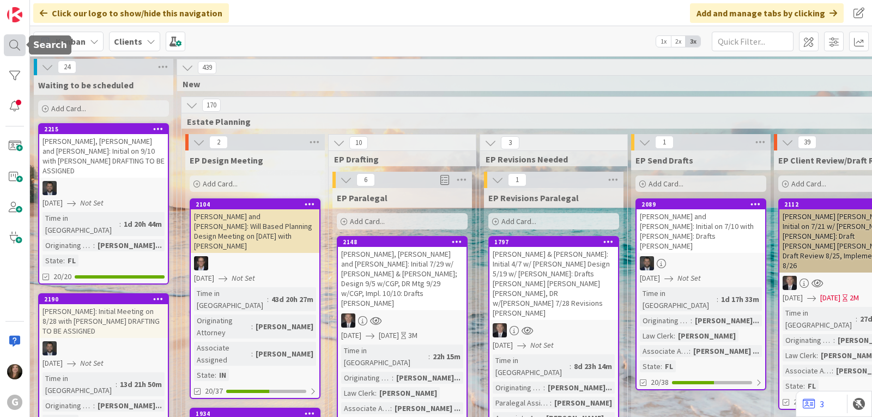
click at [9, 49] on div at bounding box center [15, 45] width 22 height 22
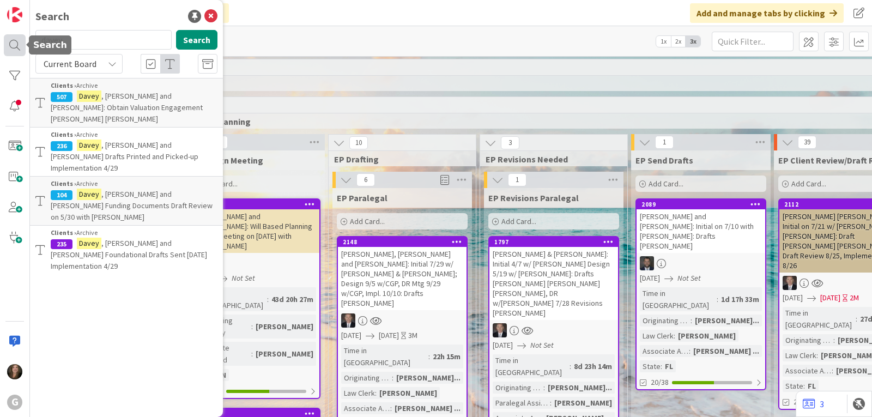
drag, startPoint x: 86, startPoint y: 41, endPoint x: 22, endPoint y: 41, distance: 63.8
click at [22, 41] on div "G Search davey Search Current Board Clients › Archive 507 Davey , Krishnakumar …" at bounding box center [15, 208] width 30 height 417
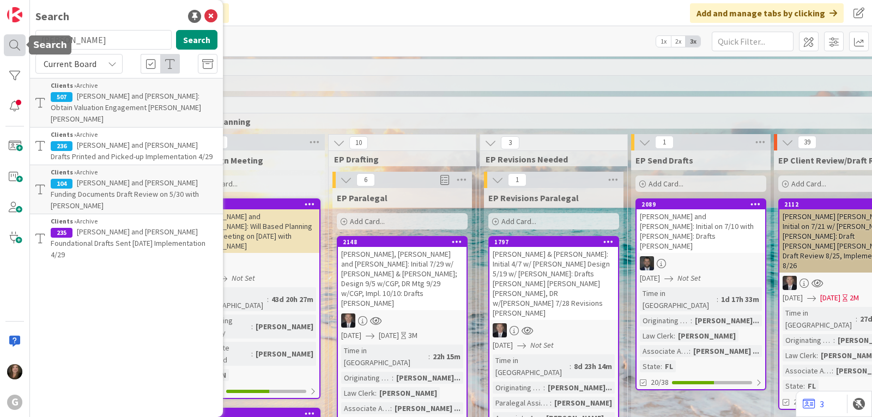
type input "lee"
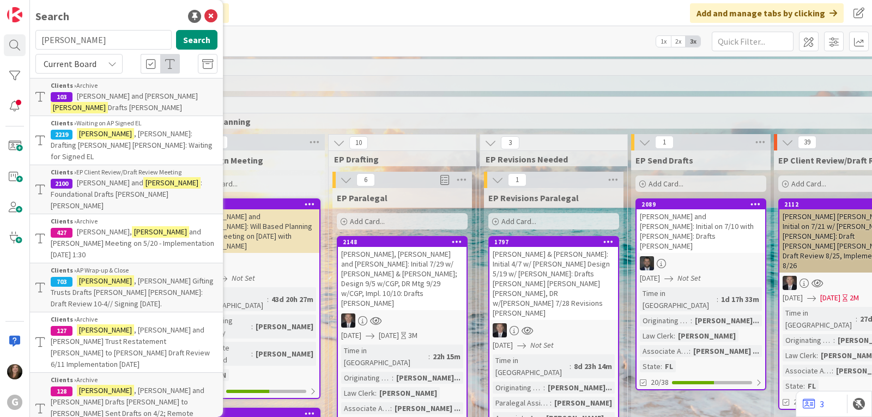
click at [85, 130] on span ", Chris: Drafting Chris Bobby: Waiting for Signed EL" at bounding box center [132, 145] width 162 height 33
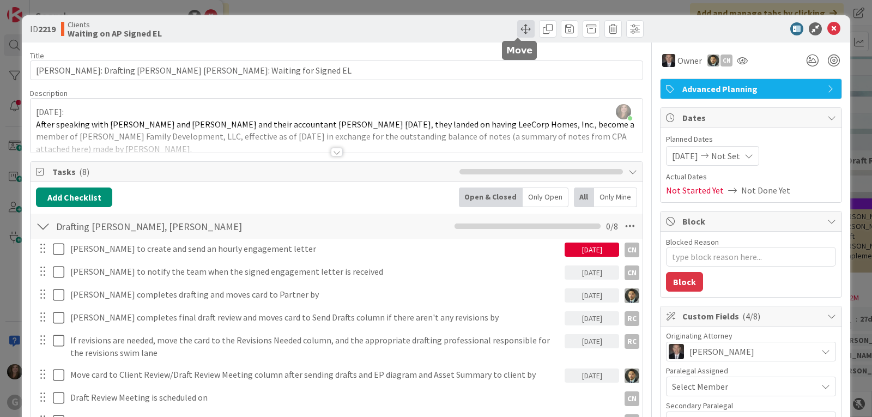
click at [517, 26] on span at bounding box center [525, 28] width 17 height 17
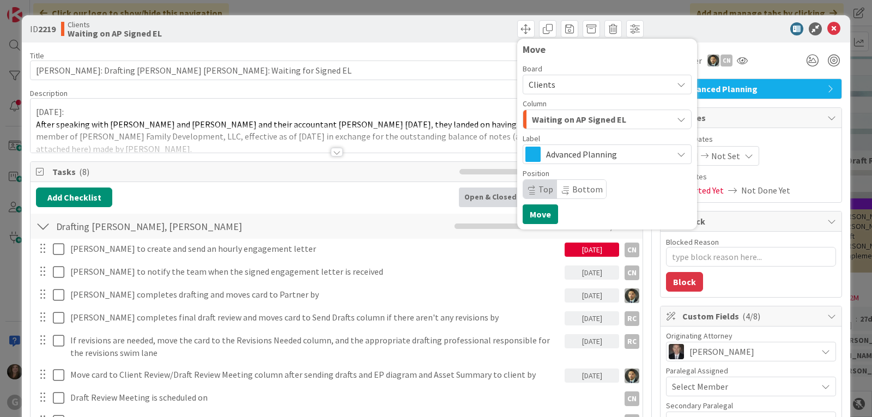
click at [677, 118] on icon "button" at bounding box center [681, 119] width 9 height 9
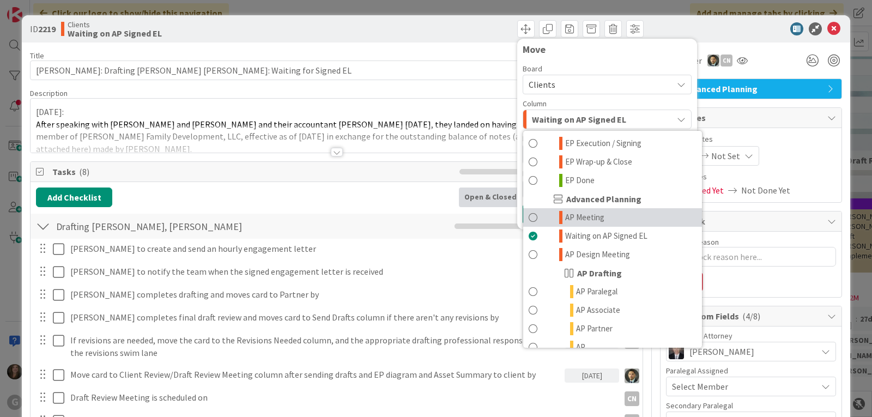
scroll to position [382, 0]
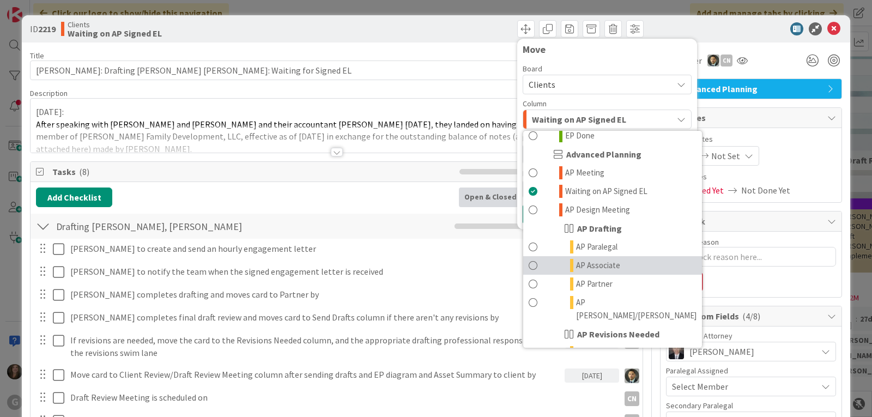
click at [582, 259] on span "AP Associate" at bounding box center [598, 265] width 44 height 13
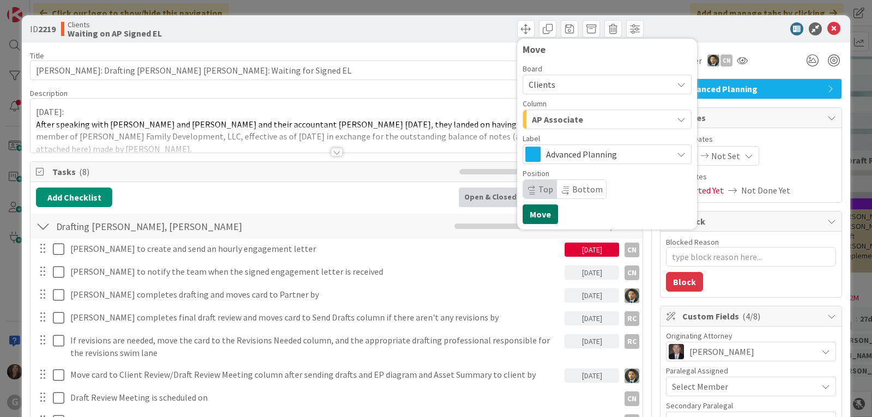
click at [528, 216] on button "Move" at bounding box center [540, 214] width 35 height 20
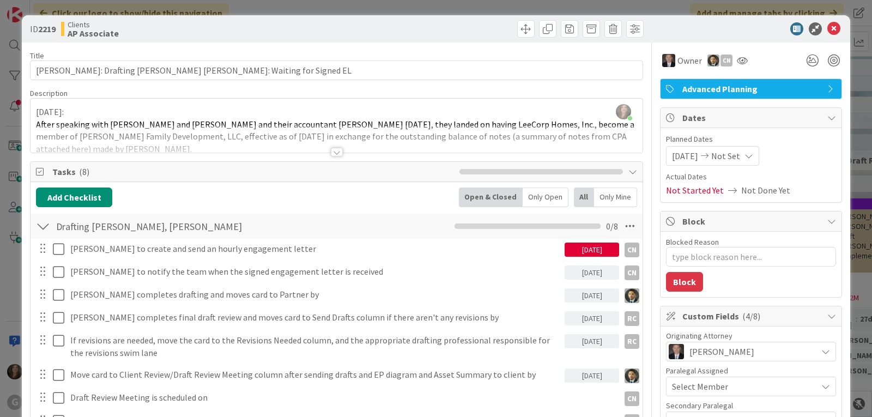
type textarea "x"
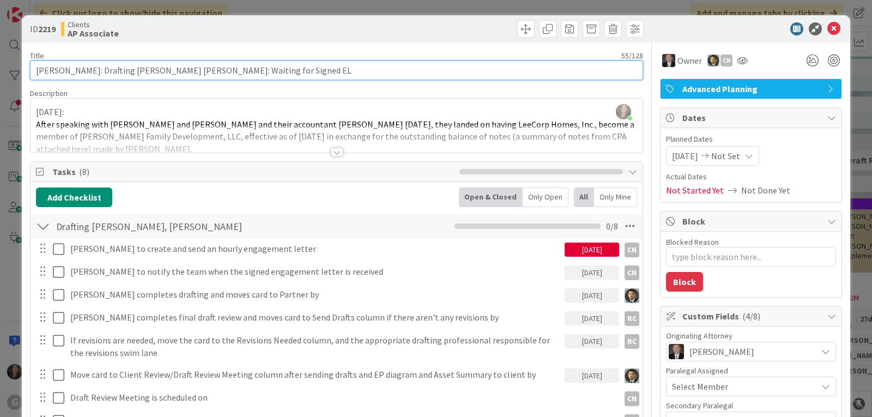
drag, startPoint x: 238, startPoint y: 69, endPoint x: 154, endPoint y: 68, distance: 83.9
click at [154, 68] on input "Lee, Chris: Drafting Chris Bobby: Waiting for Signed EL" at bounding box center [336, 71] width 613 height 20
type input "Lee, Chris: Drafting Chris Bobby: Existing Open Matter is OK"
type textarea "x"
type input "Lee, Chris: Drafting Chris Bobby: Existing Open Matter is OK;"
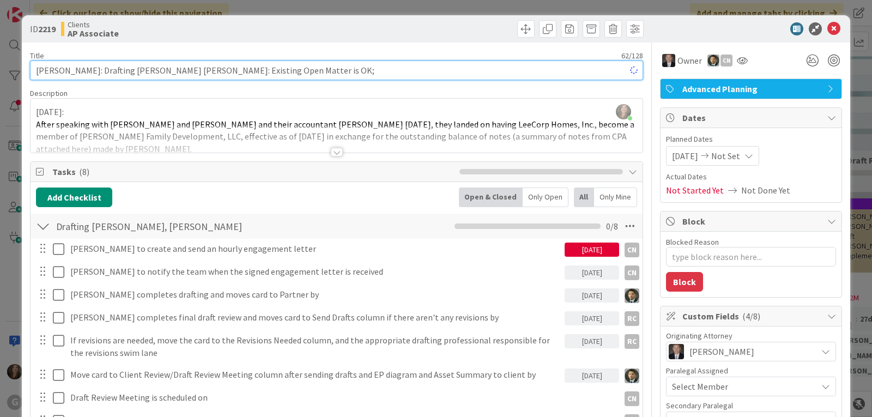
type textarea "x"
type input "Lee, Chris: Drafting Chris Bobby: Existing Open Matter is OK; Drafts"
type textarea "x"
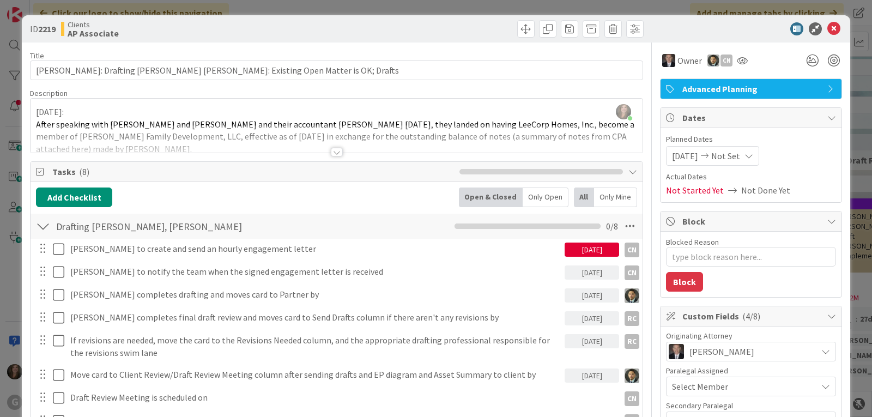
click at [333, 150] on div at bounding box center [337, 152] width 12 height 9
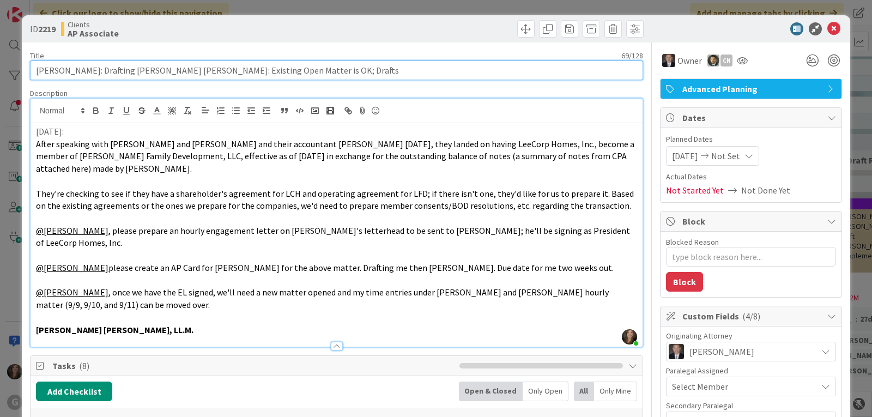
click at [292, 72] on input "Lee, Chris: Drafting Chris Bobby: Existing Open Matter is OK; Drafts" at bounding box center [336, 71] width 613 height 20
type input "Lee, Chris: Drafting Chris Bobby: Existing Open Matter is OK; Drafts Chris"
type textarea "x"
type input "Lee, Chris: Drafting Chris Bobby: Existing Open Matter is OK; Drafts Chris Bobby"
type textarea "x"
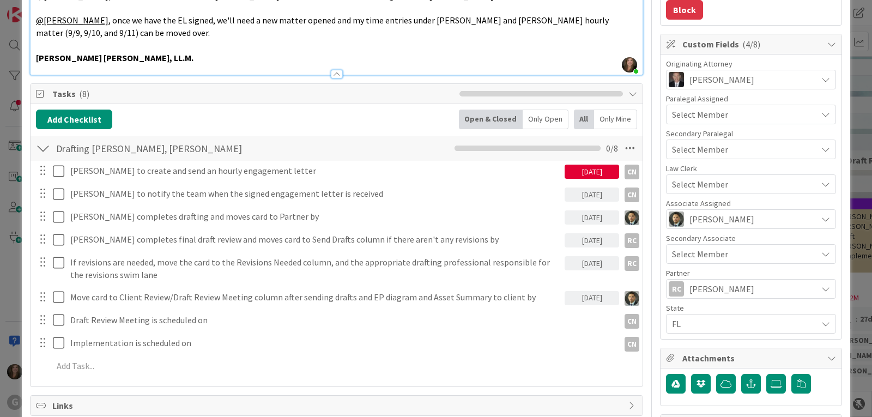
scroll to position [273, 0]
type input "Lee, Chris: Drafting Chris Bobby: Existing Open Matter is OK; Drafts Chris Bobby"
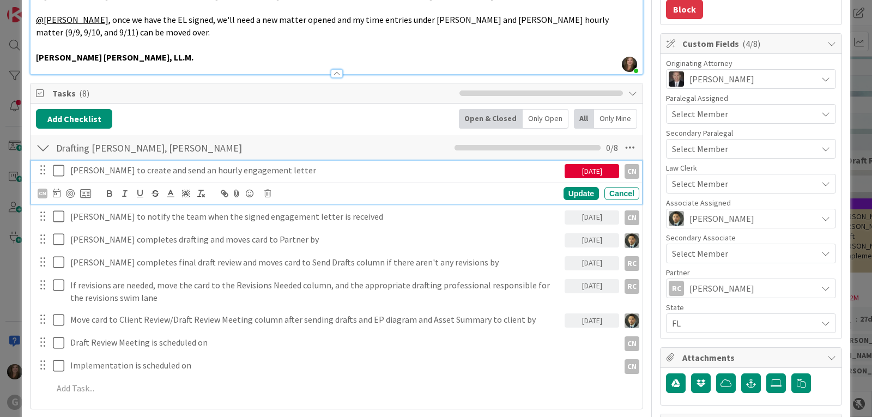
click at [199, 164] on p "Cindy to create and send an hourly engagement letter" at bounding box center [315, 170] width 490 height 13
click at [57, 189] on icon at bounding box center [57, 193] width 8 height 9
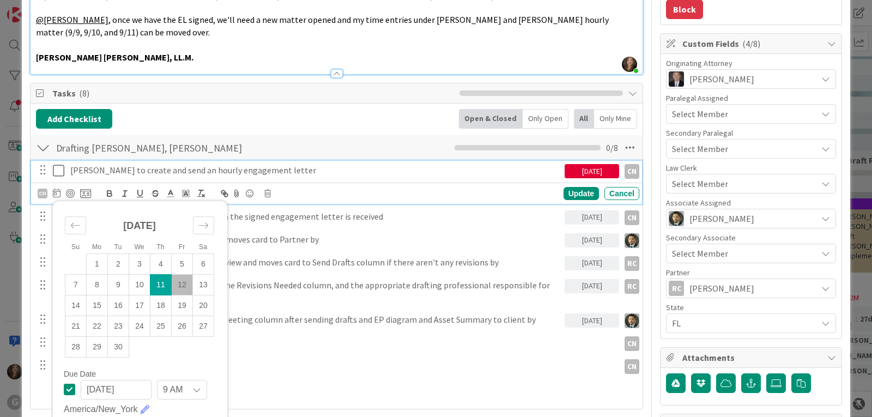
click at [185, 274] on td "12" at bounding box center [182, 284] width 21 height 21
type input "09/12/2025"
type textarea "x"
click at [292, 164] on p "Cindy to create and send an hourly engagement letter" at bounding box center [315, 170] width 490 height 13
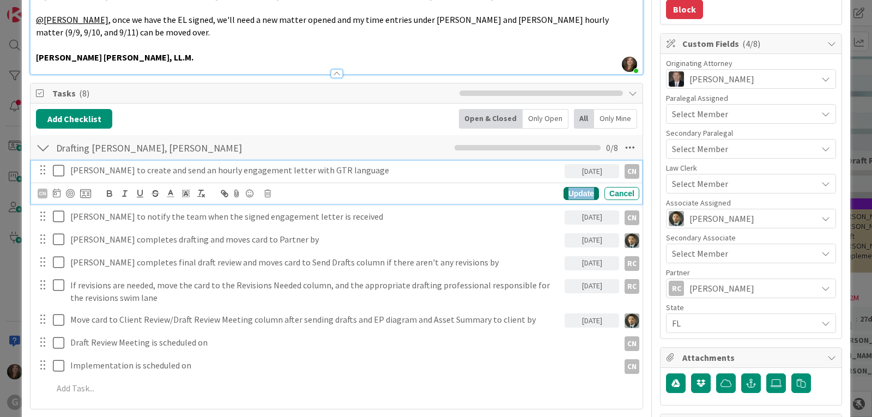
click at [568, 187] on div "Update" at bounding box center [581, 193] width 35 height 13
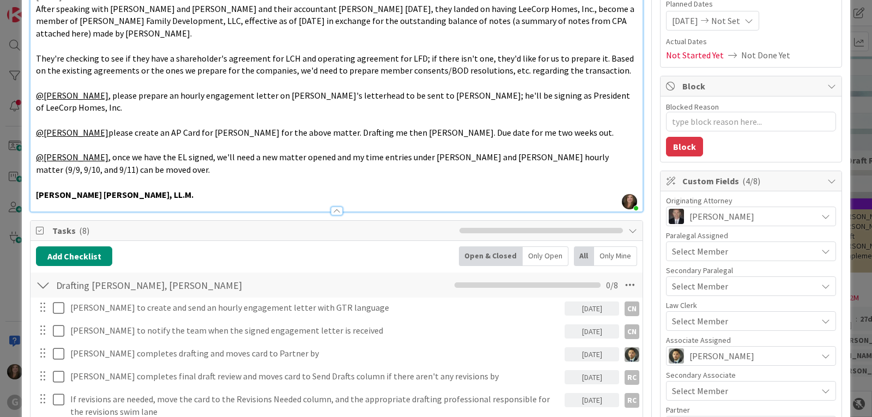
scroll to position [164, 0]
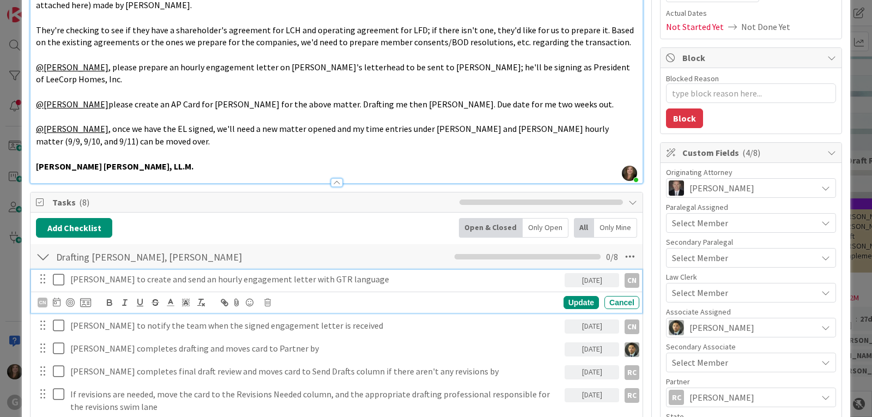
click at [189, 273] on p "Cindy to create and send an hourly engagement letter with GTR language" at bounding box center [315, 279] width 490 height 13
click at [267, 299] on icon at bounding box center [267, 303] width 7 height 8
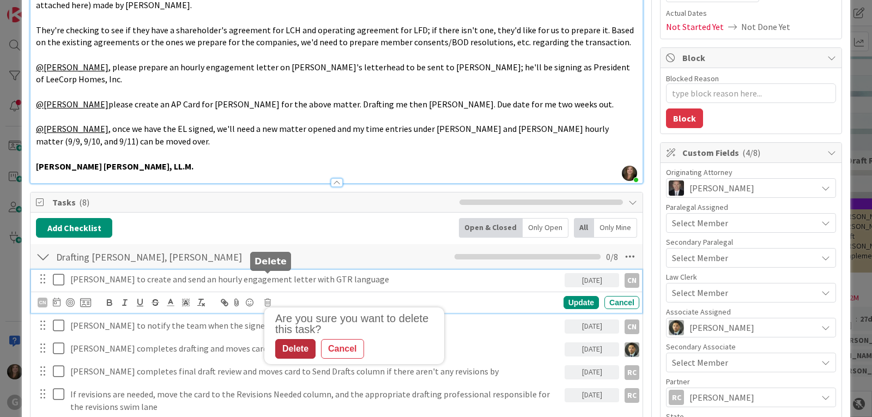
click at [292, 339] on div "Delete" at bounding box center [295, 349] width 40 height 20
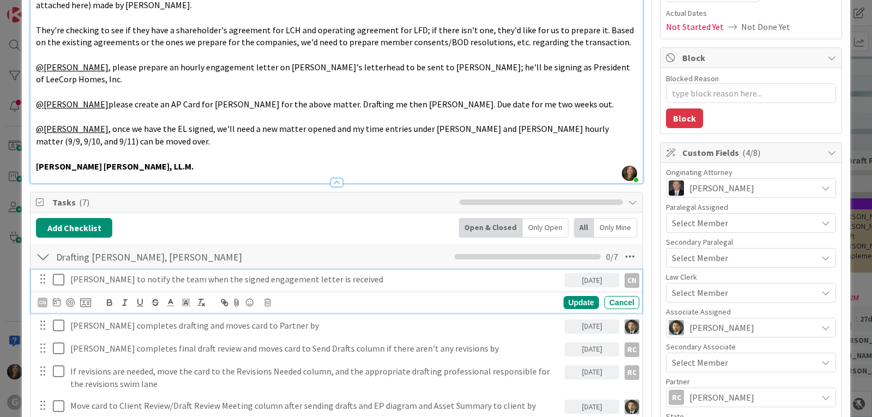
click at [283, 273] on p "Cindy to notify the team when the signed engagement letter is received" at bounding box center [315, 279] width 490 height 13
click at [269, 299] on icon at bounding box center [267, 303] width 7 height 8
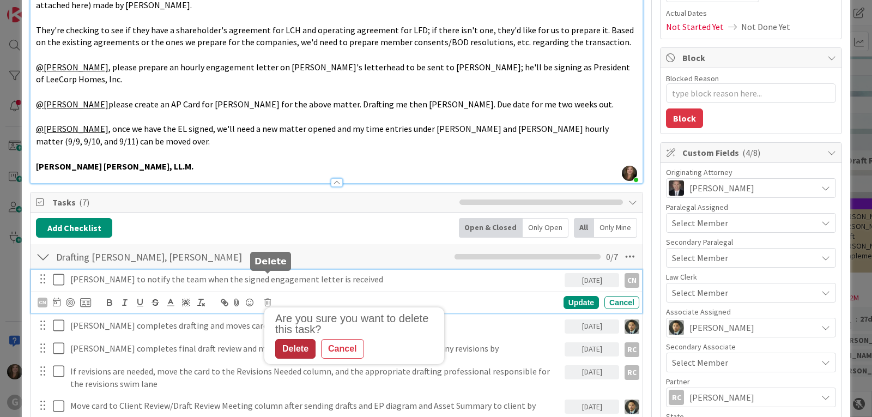
click at [289, 339] on div "Delete" at bounding box center [295, 349] width 40 height 20
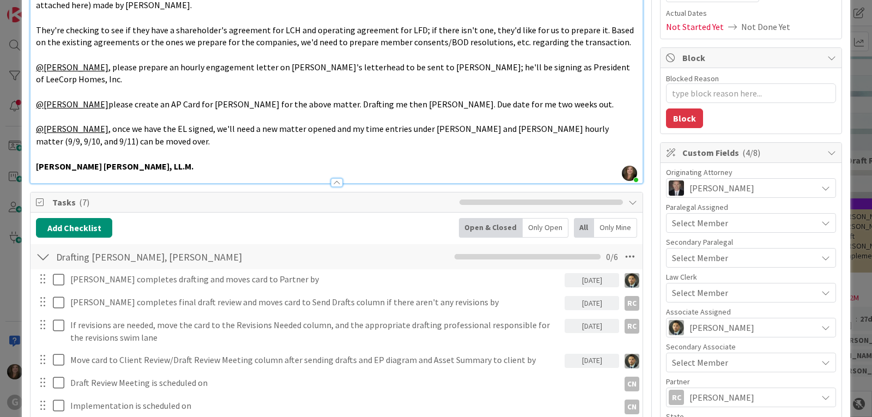
type textarea "x"
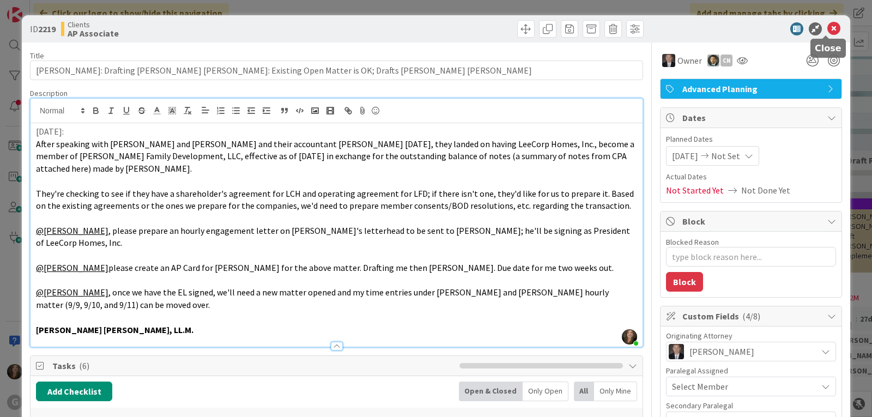
click at [827, 28] on icon at bounding box center [833, 28] width 13 height 13
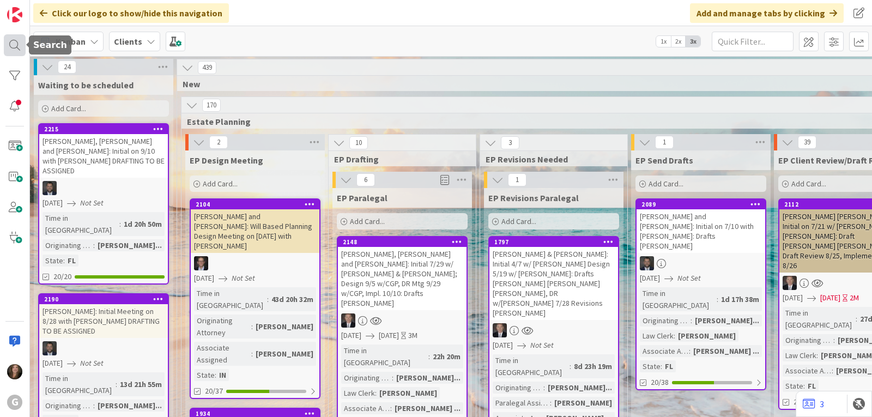
click at [11, 43] on div at bounding box center [15, 45] width 22 height 22
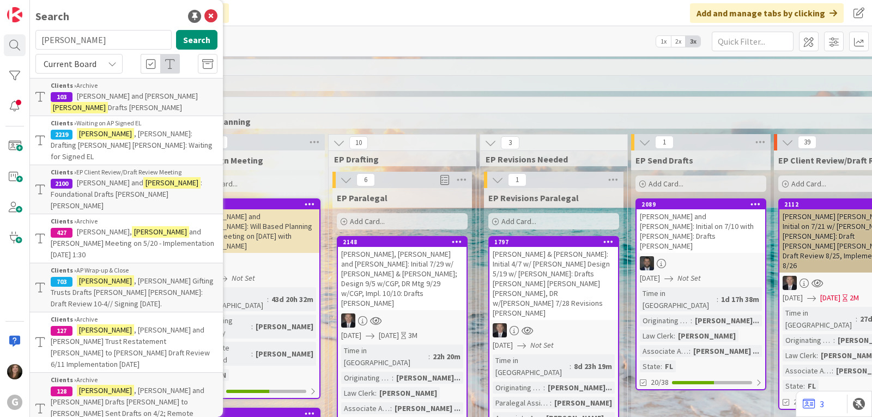
drag, startPoint x: 90, startPoint y: 37, endPoint x: 30, endPoint y: 37, distance: 60.0
click at [30, 37] on div "lee Search" at bounding box center [126, 42] width 195 height 24
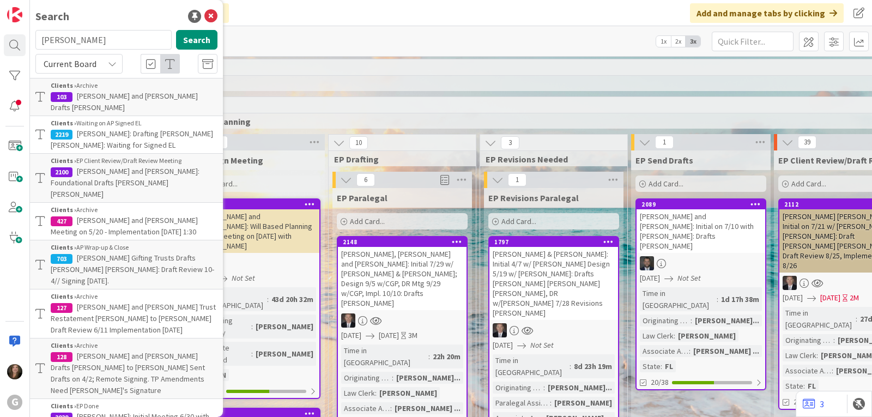
type input "orr"
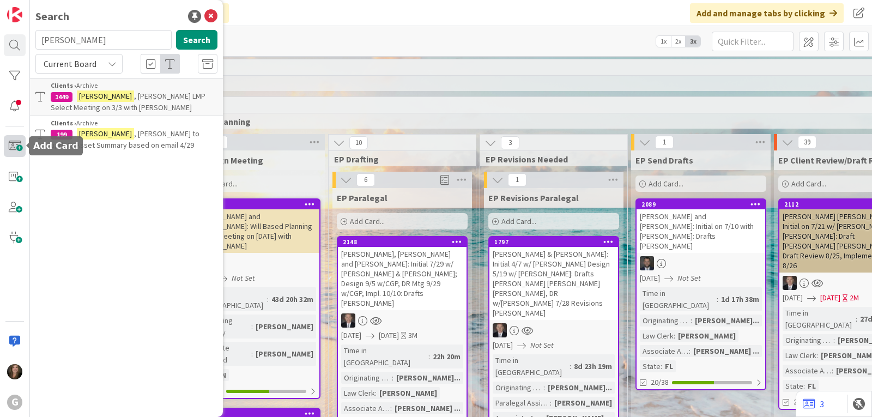
click at [9, 146] on span at bounding box center [15, 146] width 22 height 22
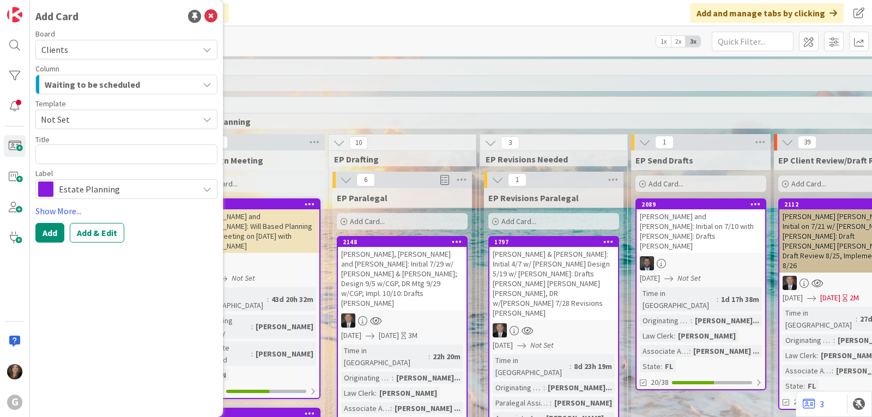
click at [209, 187] on icon at bounding box center [207, 189] width 9 height 9
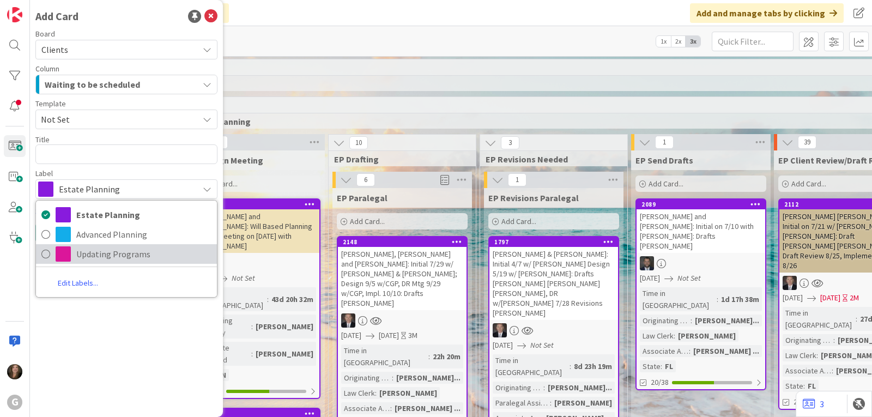
click at [151, 262] on span "Updating Programs" at bounding box center [143, 254] width 135 height 16
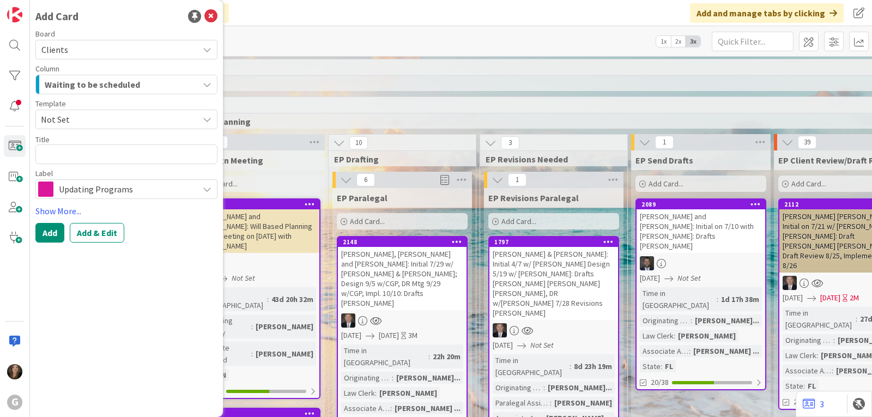
click at [205, 85] on icon "button" at bounding box center [207, 84] width 9 height 9
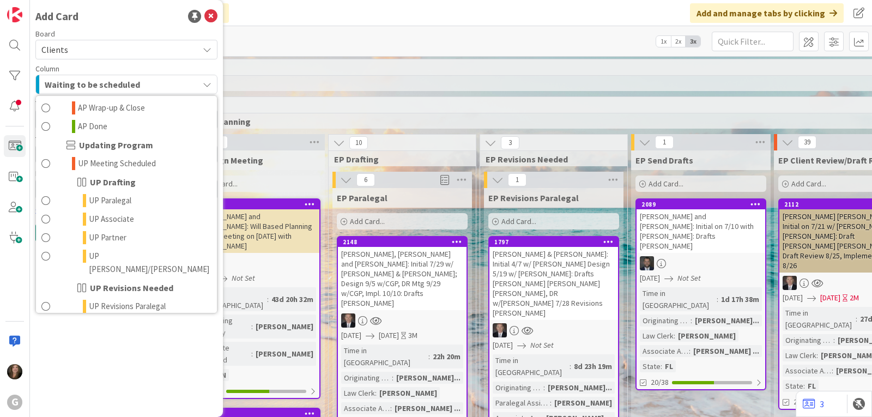
scroll to position [763, 0]
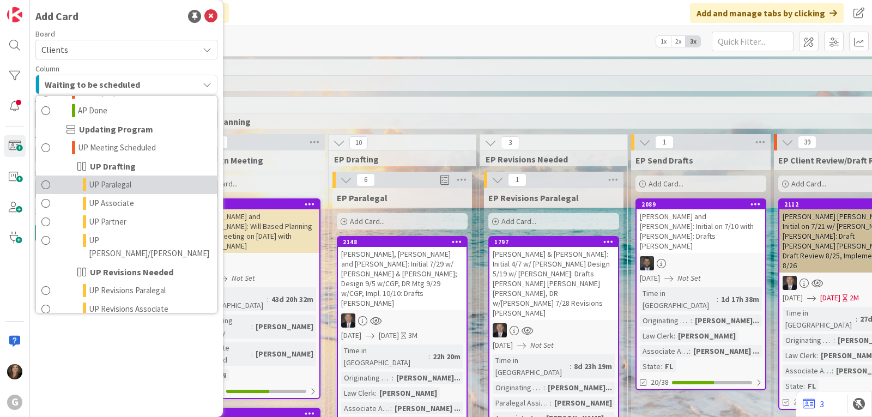
click at [141, 176] on link "UP Paralegal" at bounding box center [126, 185] width 181 height 19
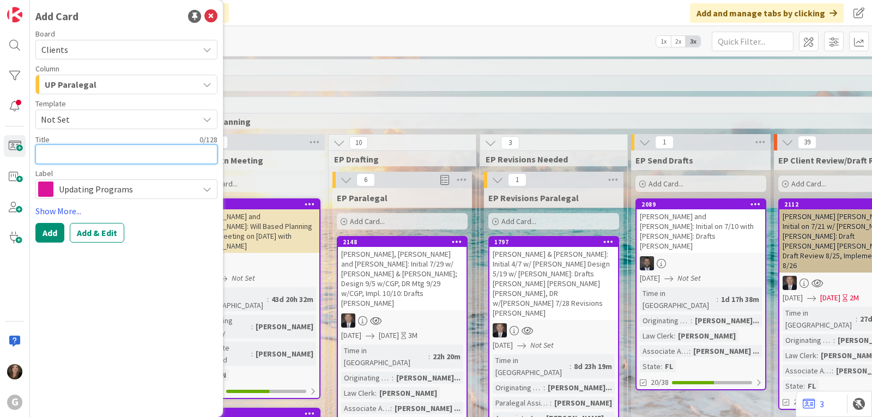
click at [100, 151] on textarea at bounding box center [126, 154] width 182 height 20
type textarea "x"
type textarea "O"
type textarea "x"
type textarea "Or"
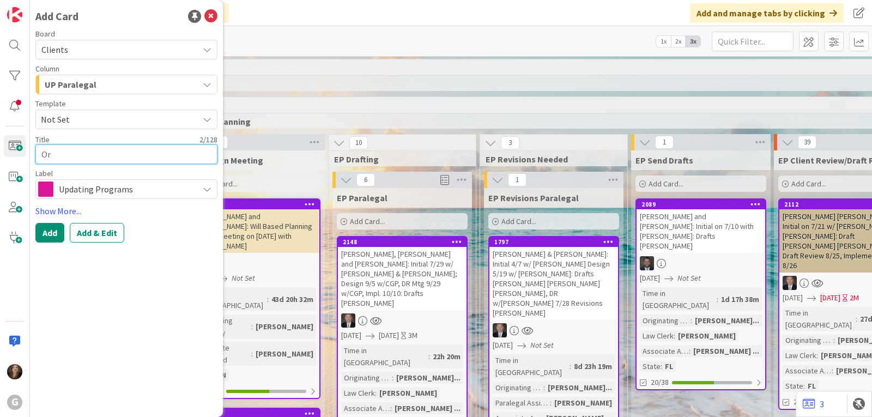
type textarea "x"
type textarea "Orr"
type textarea "x"
type textarea "Orr,"
type textarea "x"
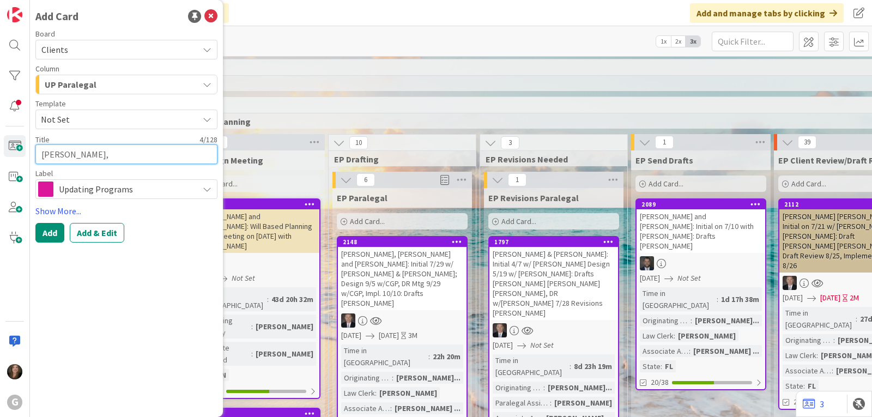
type textarea "Orr,"
type textarea "x"
type textarea "Orr, J"
type textarea "x"
type textarea "Orr, Ji"
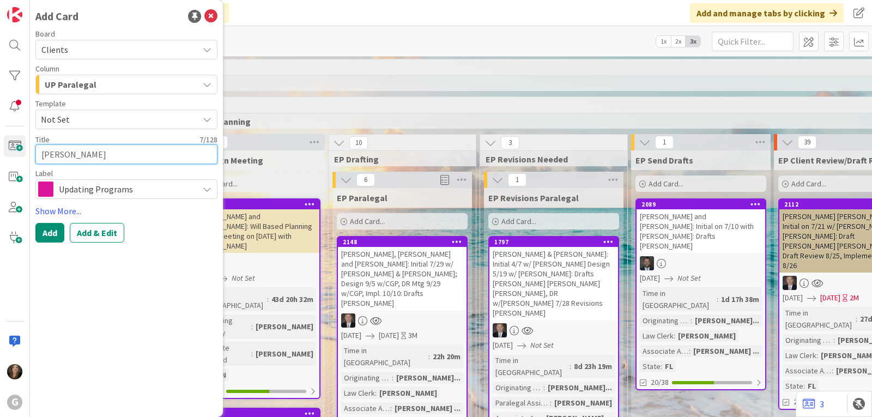
type textarea "x"
type textarea "Orr, Jim"
type textarea "x"
type textarea "Orr, Jim:"
type textarea "x"
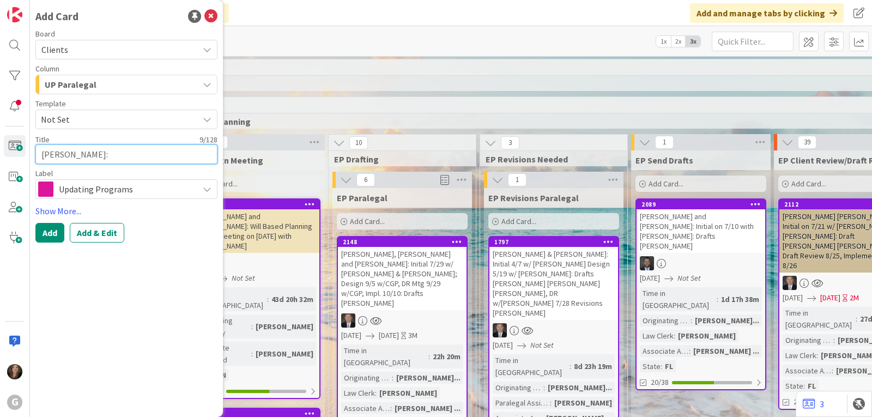
type textarea "Orr, Jim:"
type textarea "x"
type textarea "Orr, Jim: D"
type textarea "x"
type textarea "Orr, Jim: Dra"
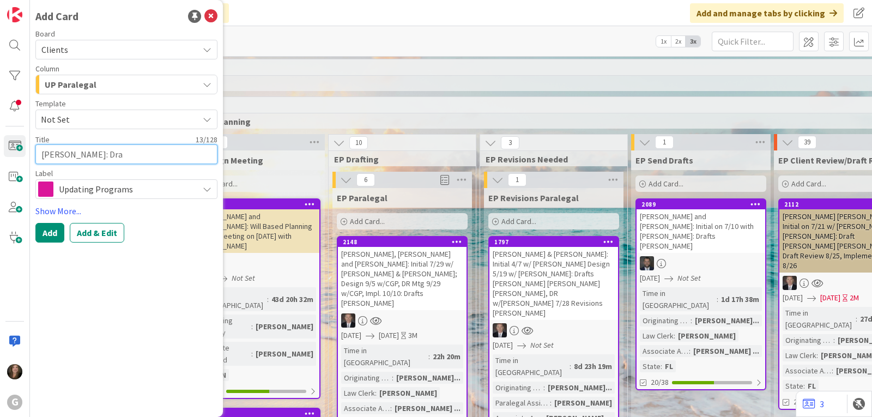
type textarea "x"
type textarea "Orr, Jim: Draf"
type textarea "x"
type textarea "Orr, Jim: Draft"
type textarea "x"
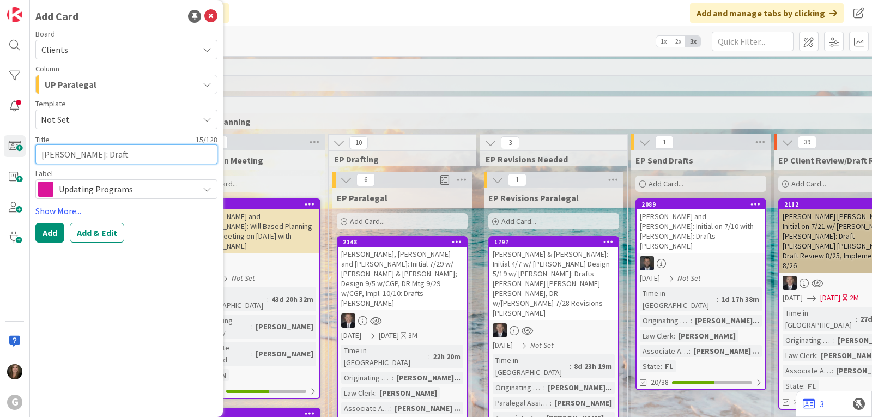
type textarea "Orr, Jim: Draft"
type textarea "x"
type textarea "Orr, Jim: Draft P"
type textarea "x"
type textarea "Orr, Jim: Draft Pa"
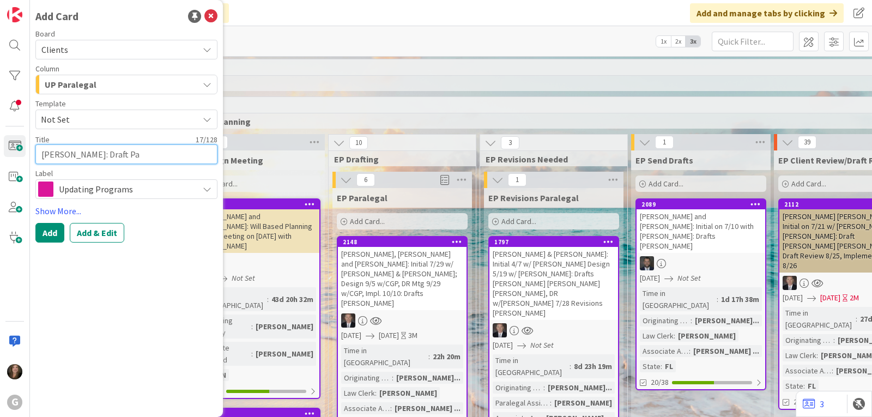
type textarea "x"
type textarea "Orr, Jim: Draft Pau"
type textarea "x"
type textarea "Orr, Jim: Draft Paul"
type textarea "x"
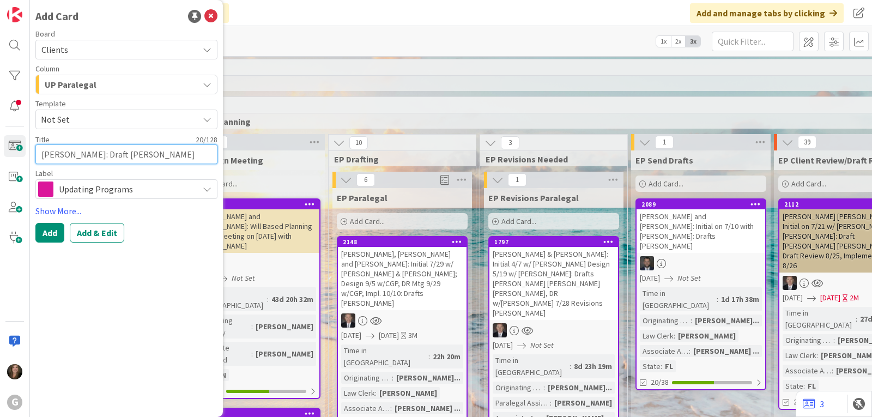
type textarea "Orr, Jim: Draft Paul"
type textarea "x"
type textarea "Orr, Jim: Draft Paul C"
type textarea "x"
type textarea "Orr, Jim: Draft Paul Ch"
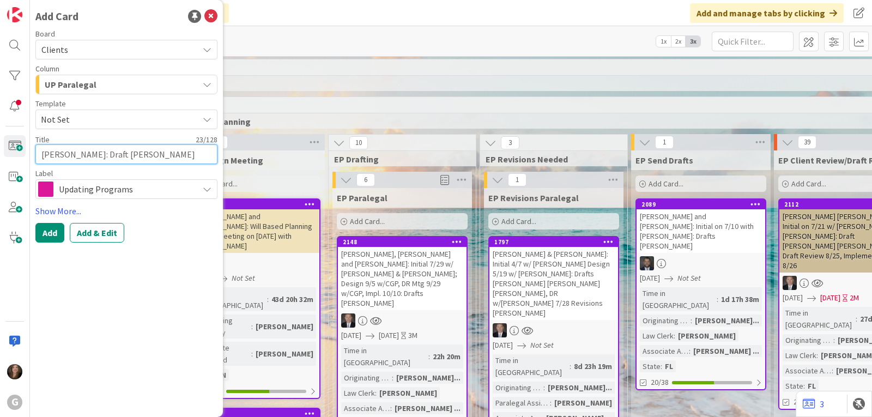
type textarea "x"
type textarea "Orr, Jim: Draft Paul Chri"
type textarea "x"
type textarea "Orr, Jim: Draft Paul Chris"
click at [105, 237] on button "Add & Edit" at bounding box center [97, 233] width 55 height 20
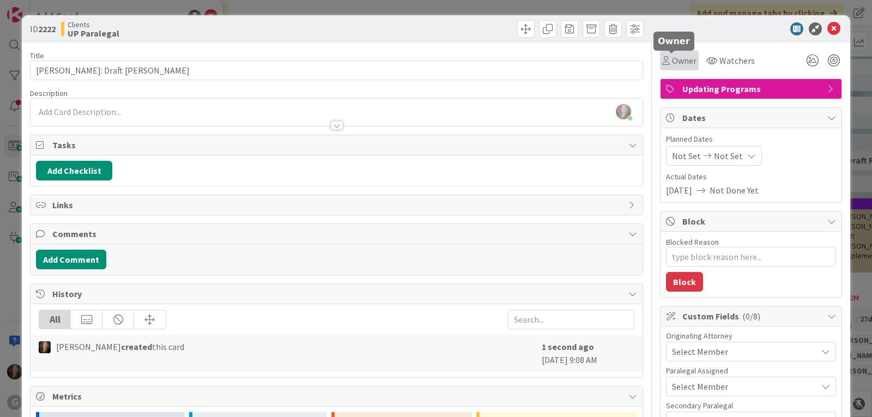
click at [672, 65] on span "Owner" at bounding box center [684, 60] width 25 height 13
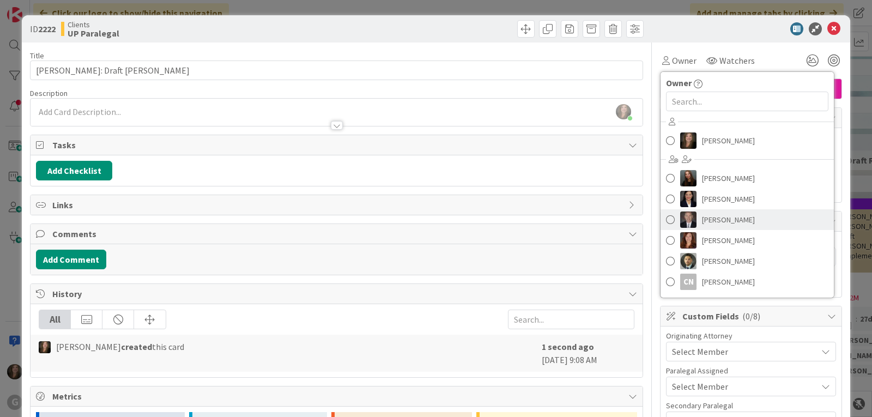
click at [682, 219] on img at bounding box center [688, 219] width 16 height 16
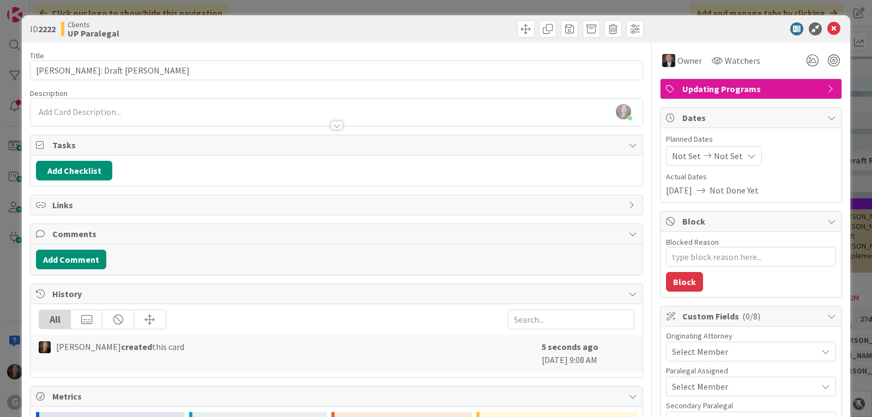
click at [680, 356] on span "Select Member" at bounding box center [700, 351] width 56 height 13
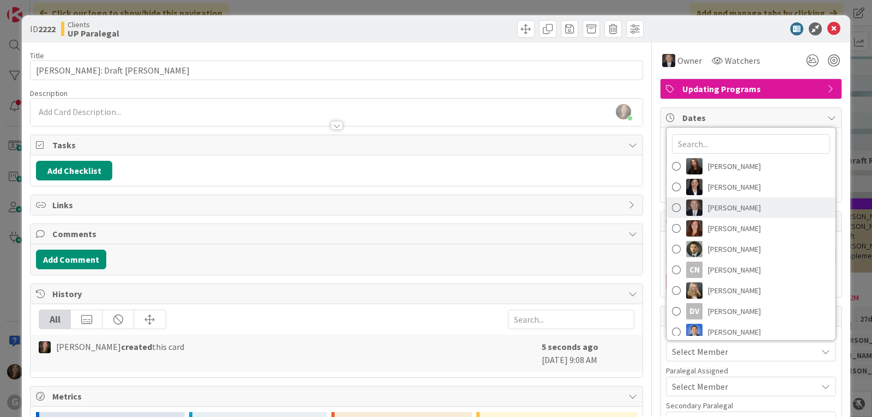
click at [672, 208] on span at bounding box center [676, 207] width 9 height 16
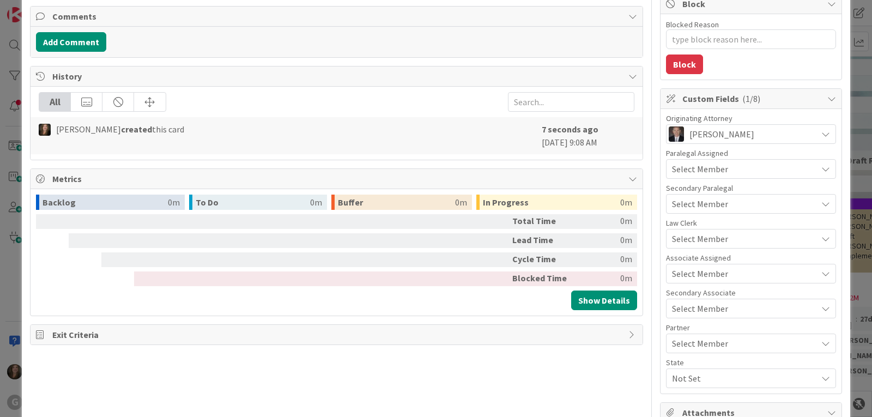
scroll to position [218, 0]
click at [679, 237] on span "Select Member" at bounding box center [700, 238] width 56 height 13
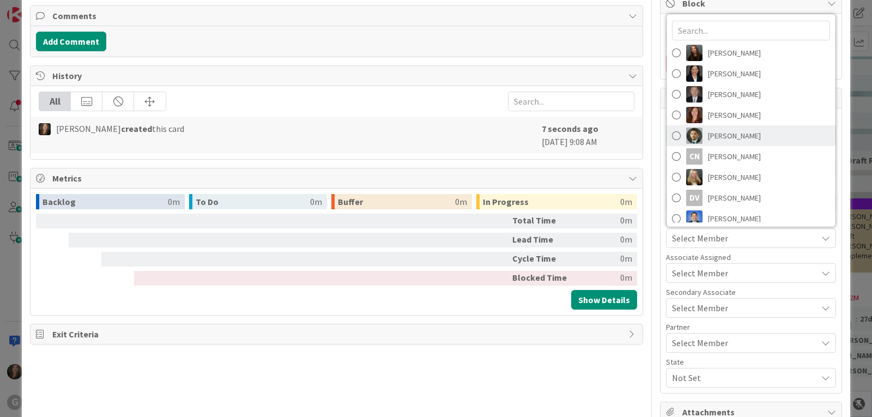
scroll to position [131, 0]
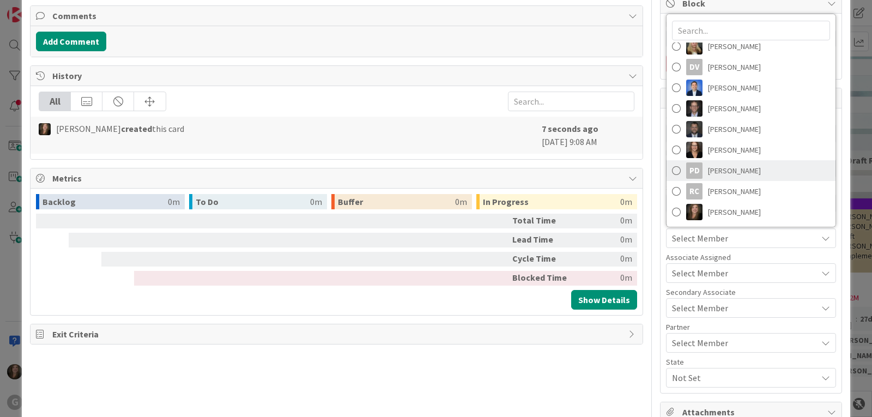
click at [686, 167] on div "PD" at bounding box center [694, 170] width 16 height 16
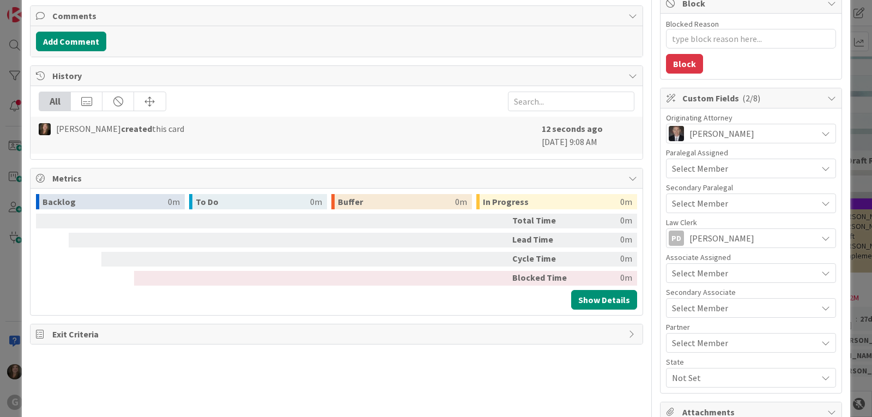
click at [676, 343] on span "Select Member" at bounding box center [700, 342] width 56 height 13
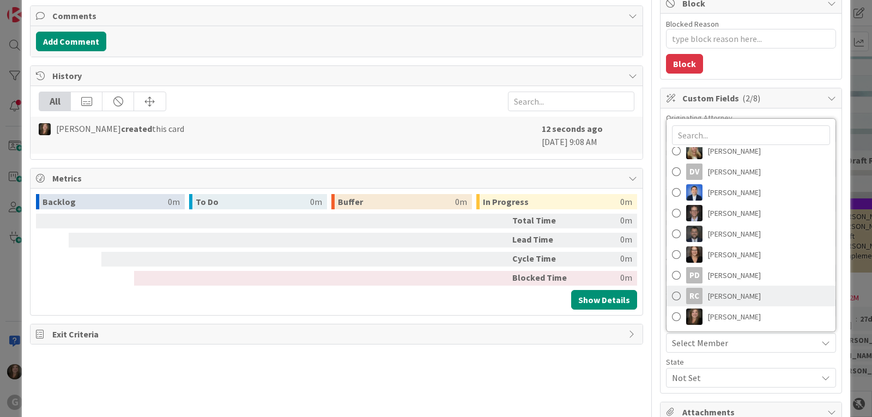
click at [675, 293] on link "RC Robert Carroll" at bounding box center [751, 296] width 169 height 21
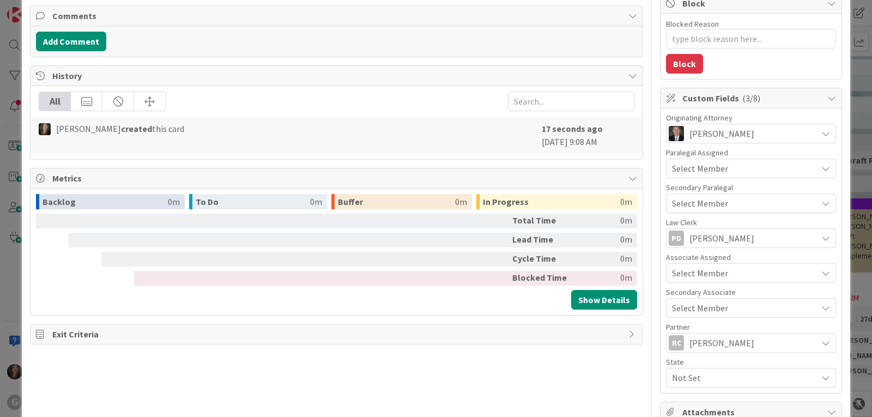
click at [685, 373] on span "Not Set" at bounding box center [744, 377] width 145 height 13
click at [682, 334] on span "FL" at bounding box center [686, 332] width 9 height 16
type textarea "x"
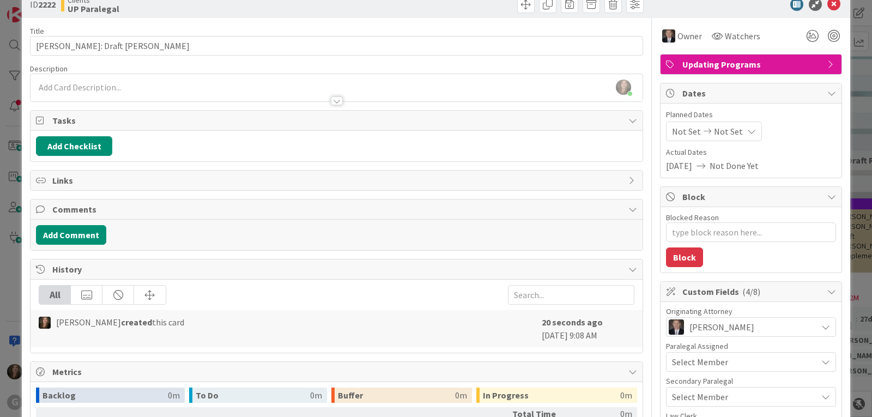
scroll to position [0, 0]
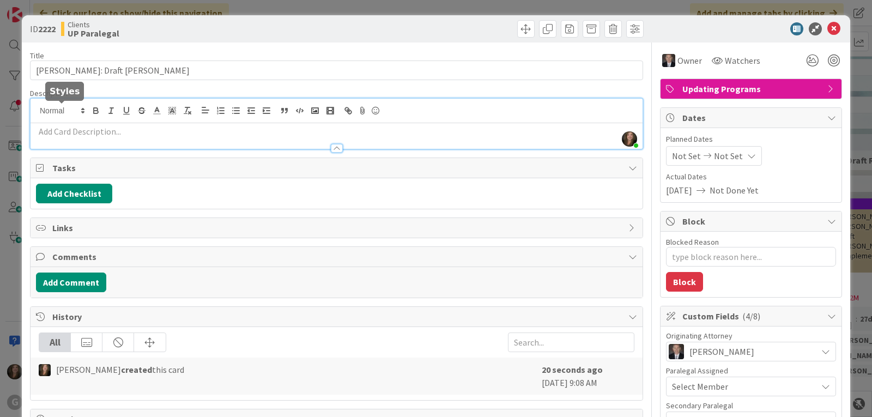
click at [72, 106] on div "Shari Brousseau just joined" at bounding box center [337, 124] width 612 height 50
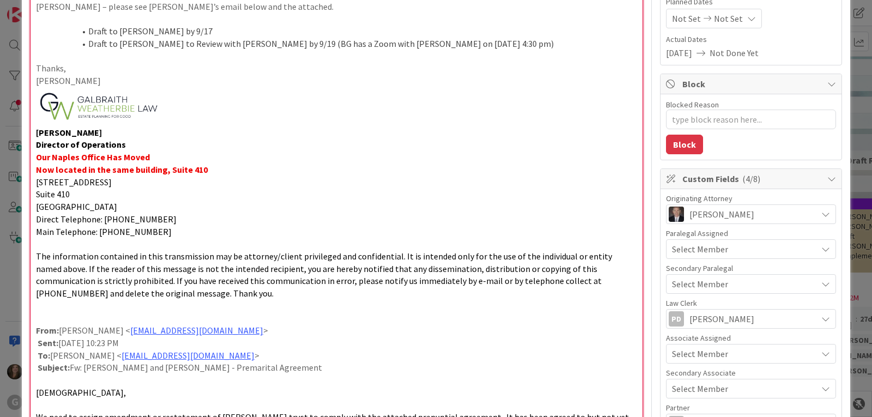
scroll to position [133, 0]
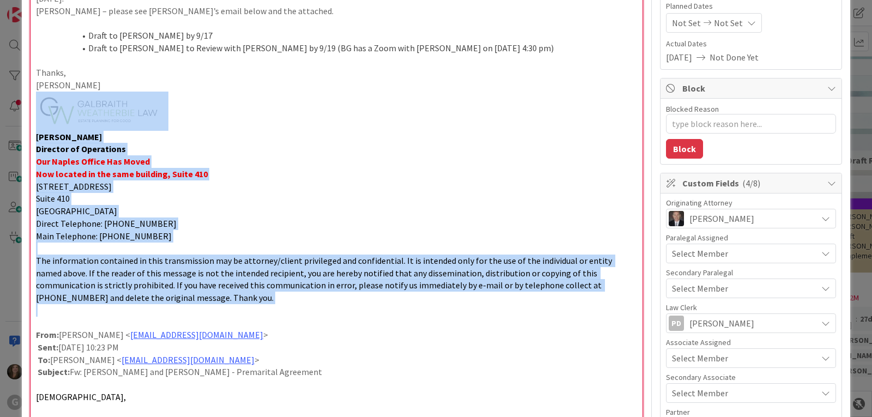
drag, startPoint x: 38, startPoint y: 315, endPoint x: 5, endPoint y: 127, distance: 190.8
click at [5, 127] on div "ID 2222 Clients UP Paralegal Title 26 / 128 Orr, Jim: Draft Paul Chris Descript…" at bounding box center [436, 208] width 872 height 417
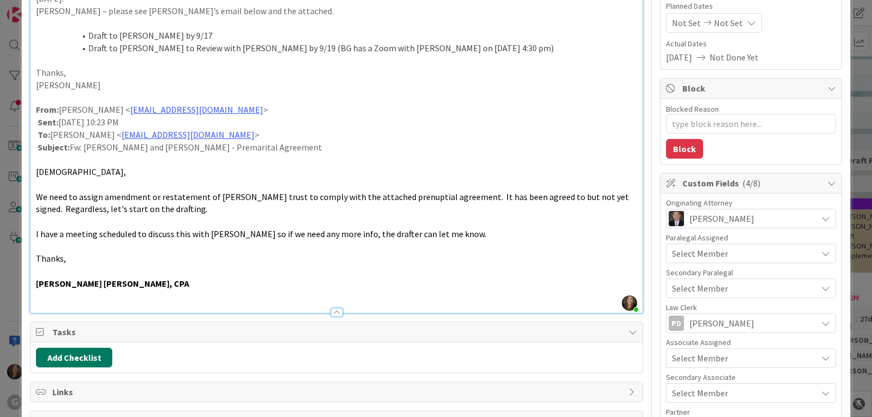
click at [95, 355] on button "Add Checklist" at bounding box center [74, 358] width 76 height 20
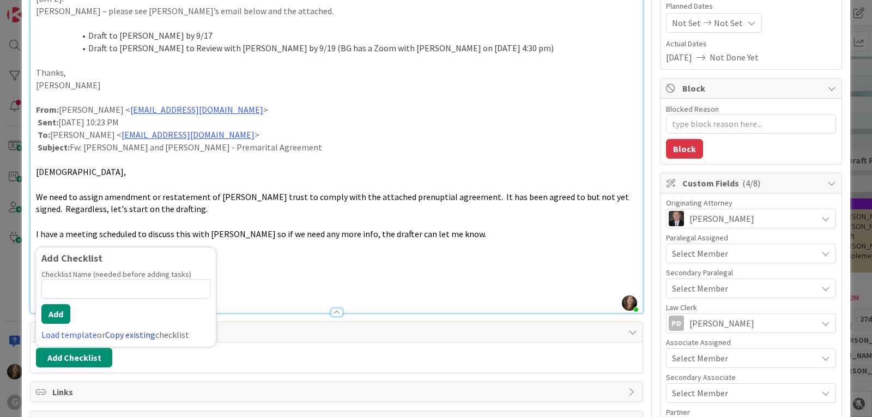
scroll to position [135, 0]
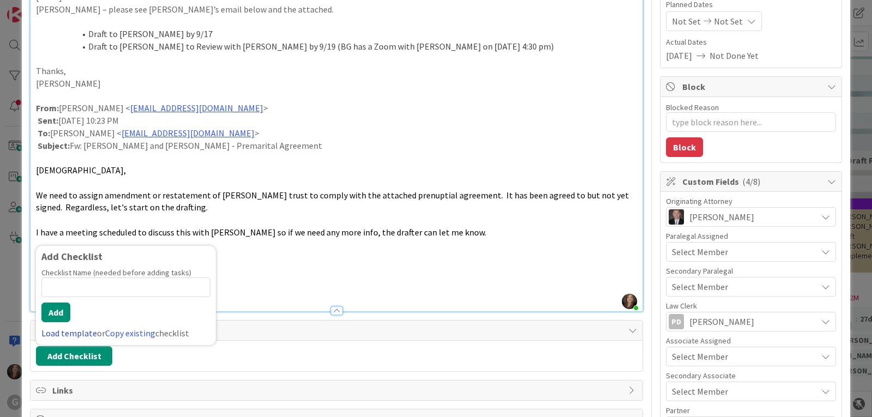
click at [77, 333] on link "Load template" at bounding box center [69, 333] width 56 height 11
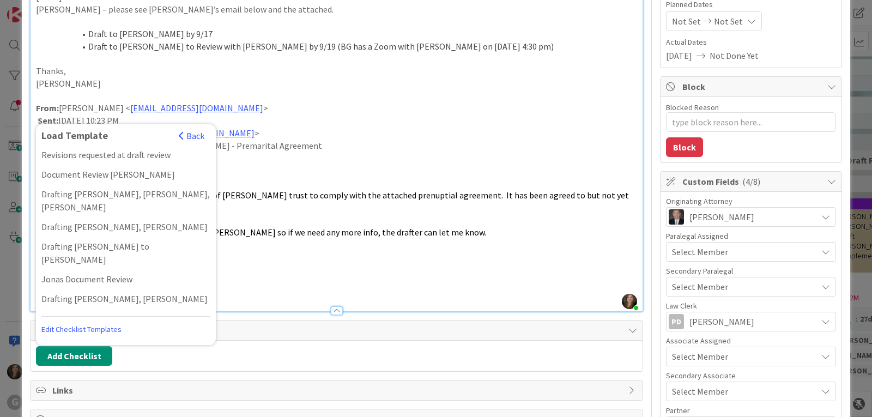
scroll to position [763, 0]
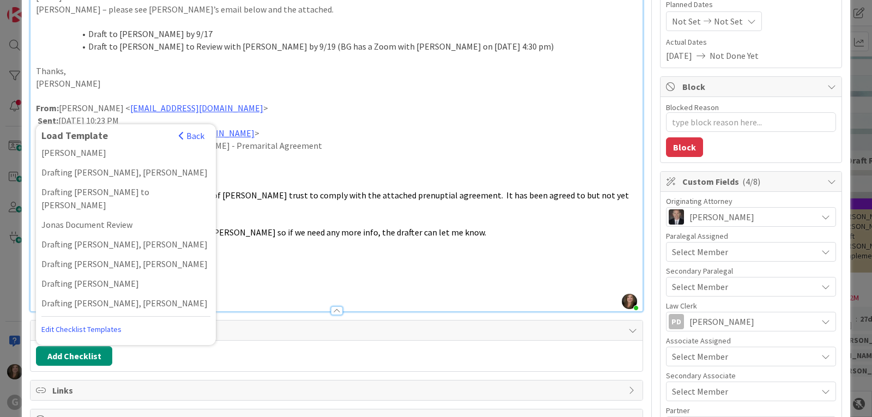
click at [78, 352] on div "Drafting Paul, Chris" at bounding box center [126, 362] width 180 height 20
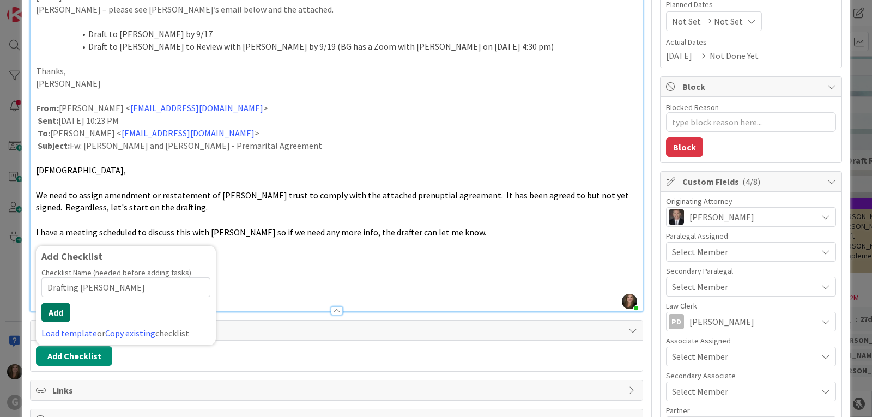
click at [55, 310] on button "Add" at bounding box center [55, 313] width 29 height 20
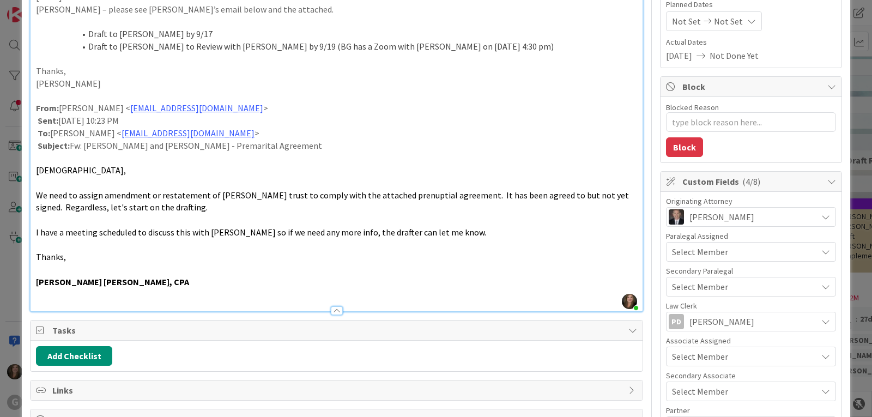
type textarea "x"
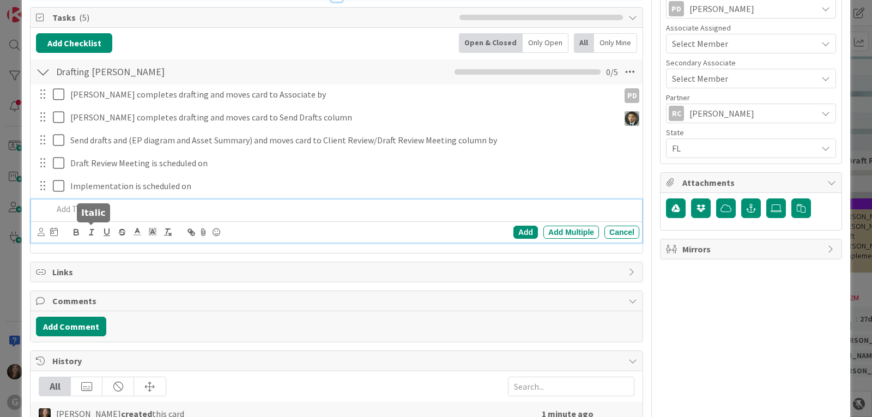
scroll to position [393, 0]
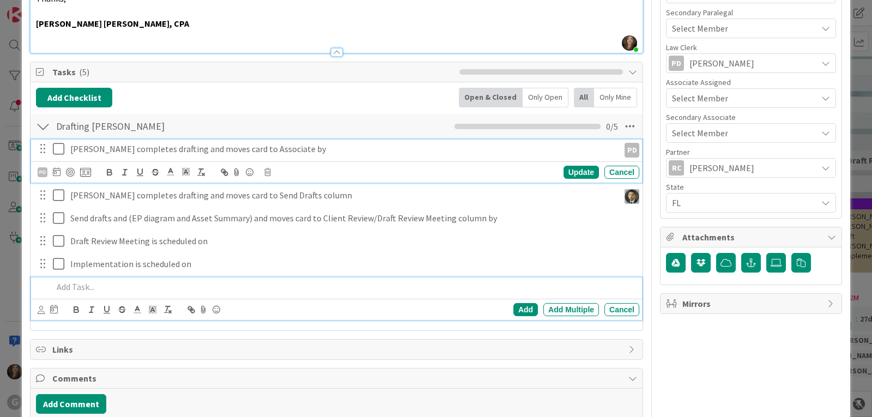
click at [161, 144] on p "Paul completes drafting and moves card to Associate by" at bounding box center [342, 149] width 545 height 13
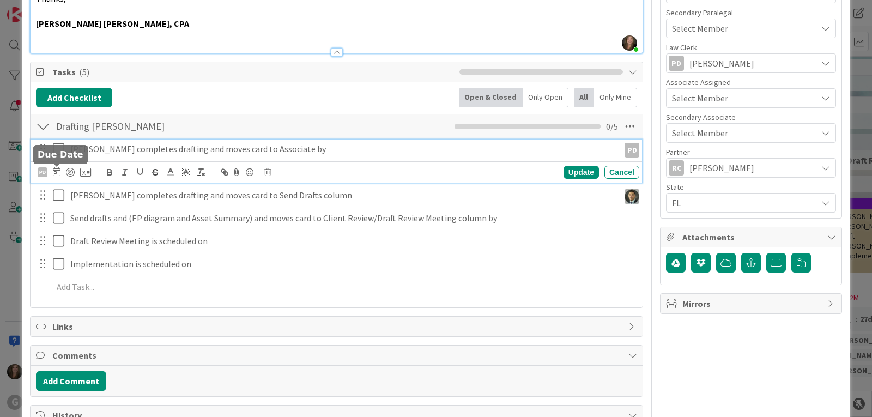
click at [58, 173] on icon at bounding box center [57, 171] width 8 height 9
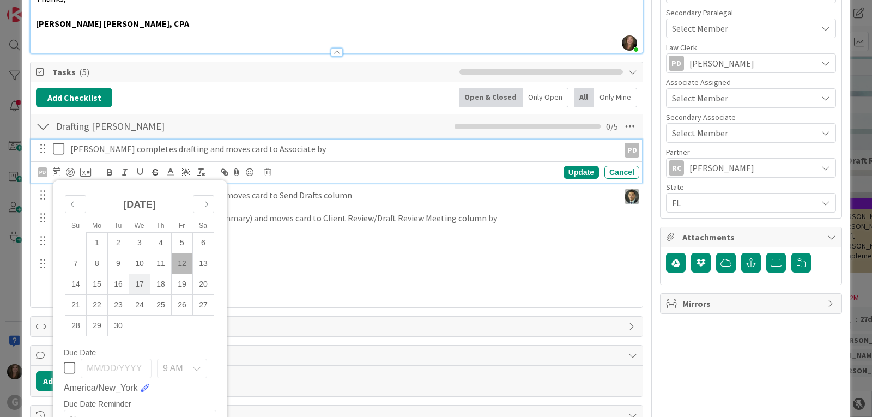
click at [137, 279] on td "17" at bounding box center [139, 284] width 21 height 21
type input "09/17/2025"
type textarea "x"
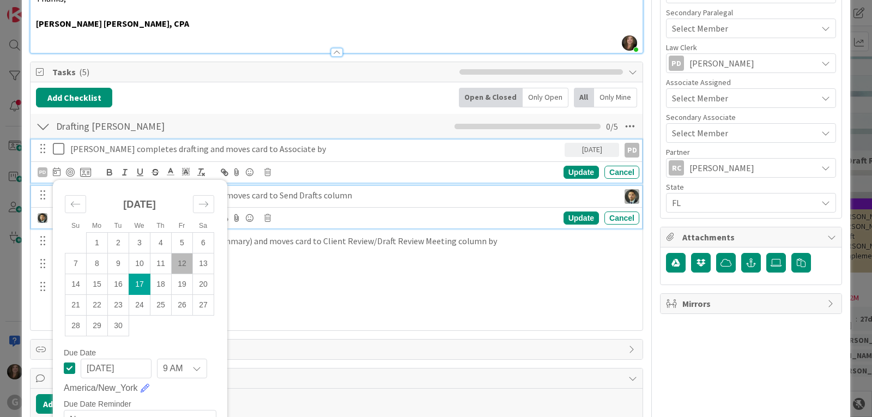
click at [252, 195] on p "Chris completes drafting and moves card to Send Drafts column" at bounding box center [342, 195] width 545 height 13
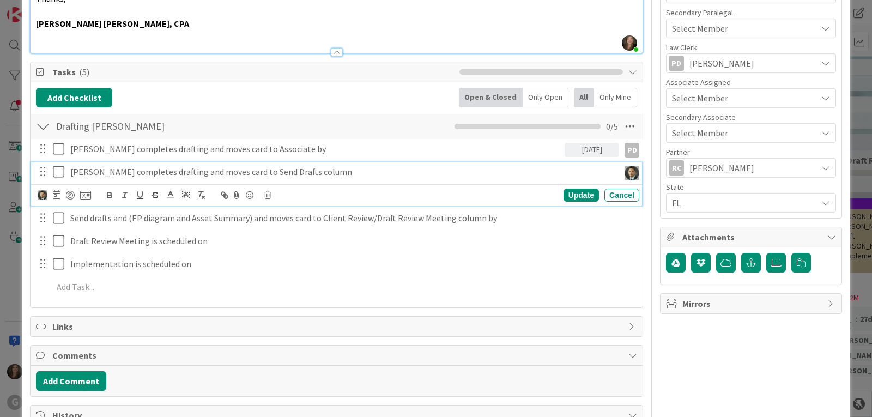
scroll to position [370, 0]
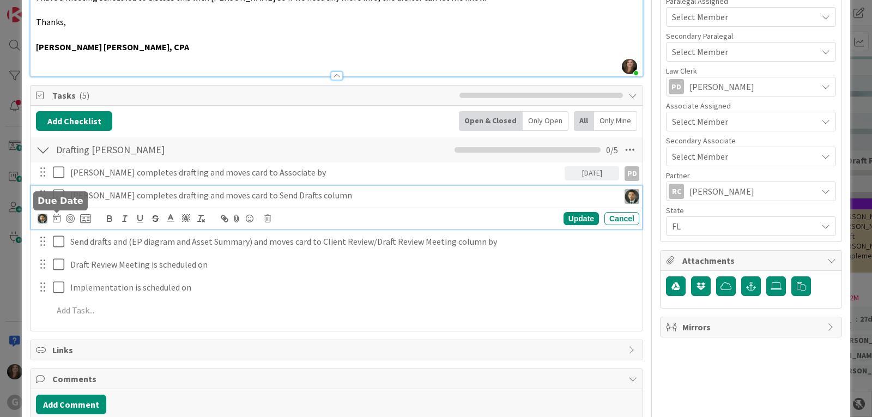
click at [57, 219] on icon at bounding box center [57, 218] width 8 height 9
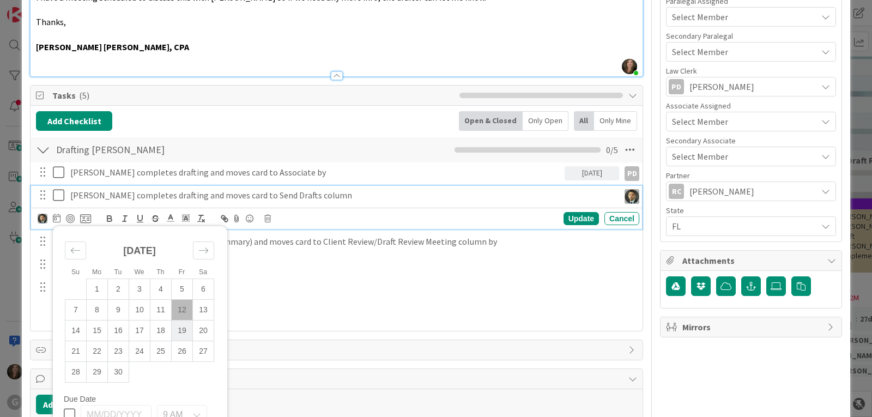
click at [180, 329] on td "19" at bounding box center [182, 330] width 21 height 21
type input "09/19/2025"
type textarea "x"
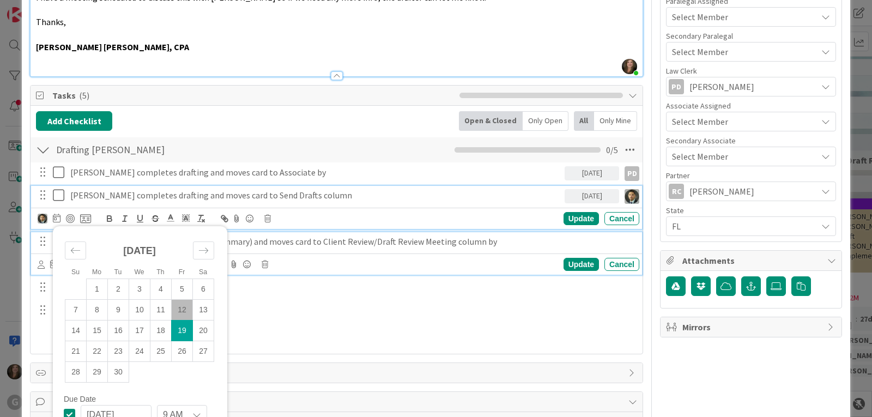
click at [263, 241] on p "Send drafts and (EP diagram and Asset Summary) and moves card to Client Review/…" at bounding box center [352, 241] width 565 height 13
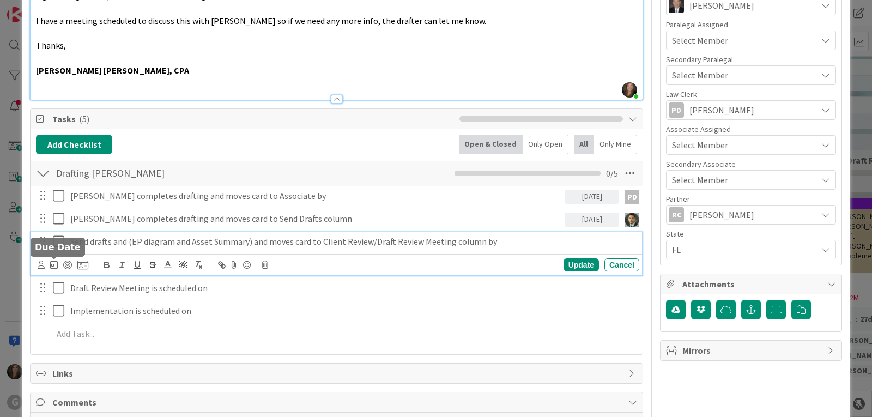
click at [52, 265] on icon at bounding box center [54, 264] width 8 height 9
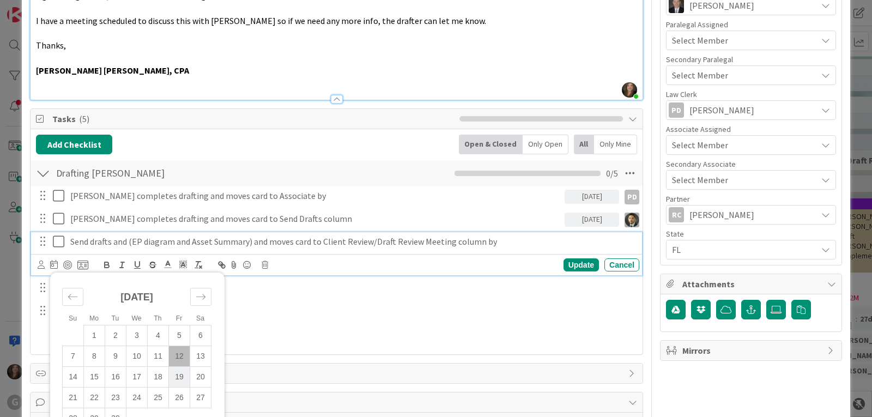
click at [181, 378] on td "19" at bounding box center [179, 376] width 21 height 21
type input "09/19/2025"
type textarea "x"
click at [112, 242] on p "Send drafts and (EP diagram and Asset Summary) and moves card to Client Review/…" at bounding box center [325, 241] width 510 height 13
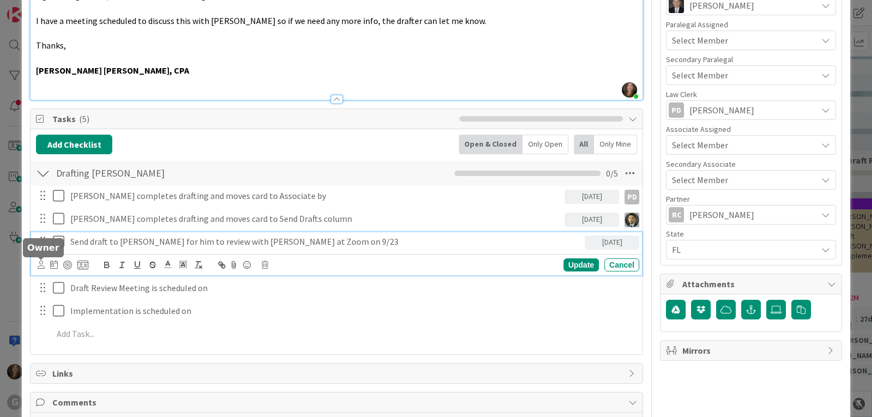
click at [39, 266] on icon at bounding box center [41, 265] width 7 height 8
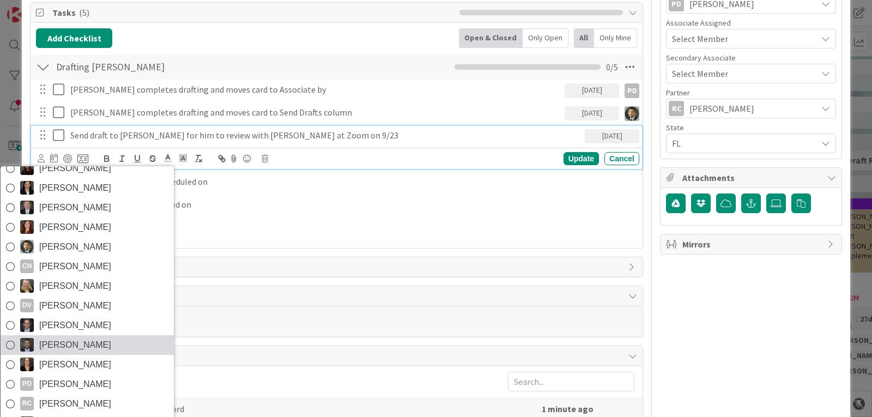
scroll to position [455, 0]
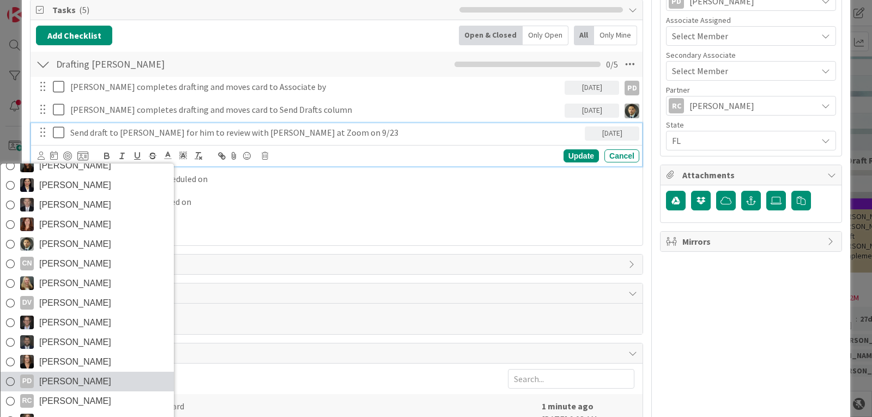
click at [52, 372] on link "PD Paul D'Agostino" at bounding box center [87, 382] width 173 height 20
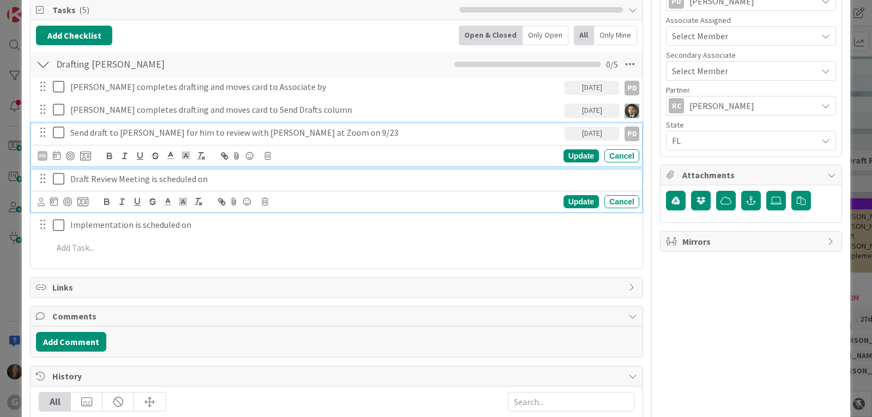
click at [165, 179] on p "Draft Review Meeting is scheduled on" at bounding box center [352, 179] width 565 height 13
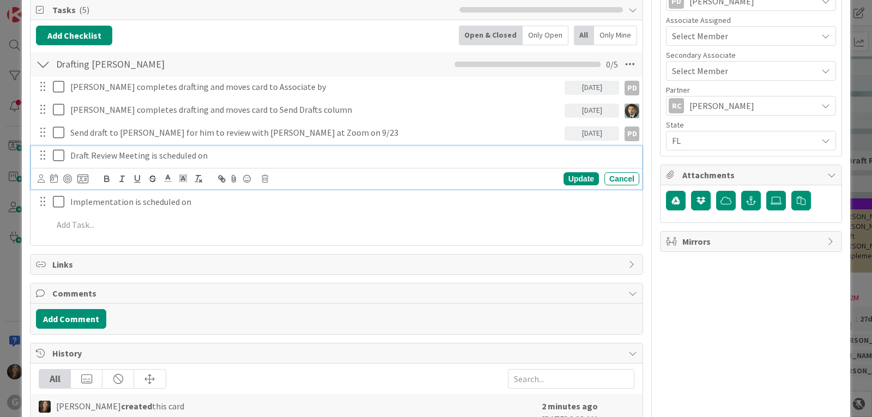
type textarea "x"
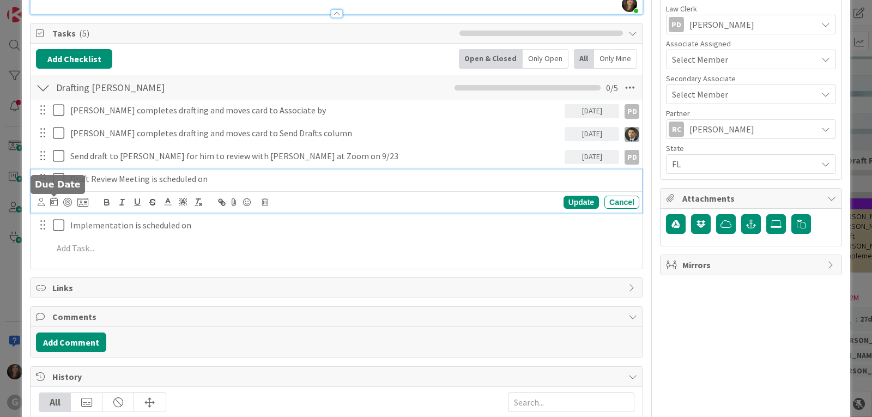
click at [52, 199] on icon at bounding box center [54, 201] width 8 height 9
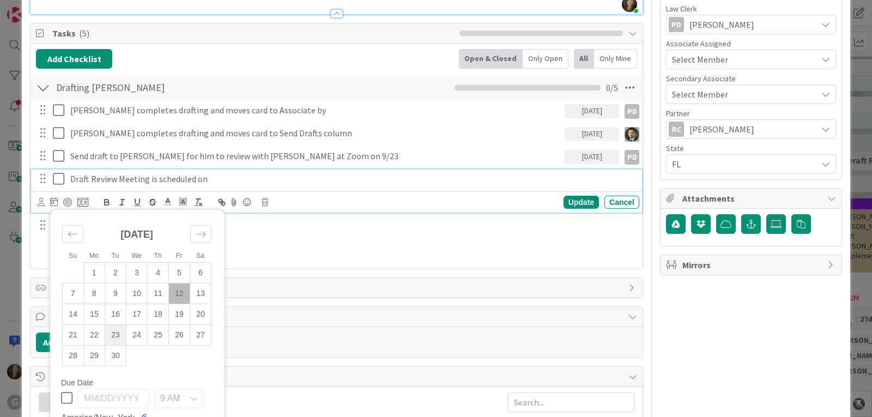
click at [116, 332] on td "23" at bounding box center [115, 334] width 21 height 21
type input "09/23/2025"
type textarea "x"
click at [573, 202] on div "Update" at bounding box center [581, 202] width 35 height 13
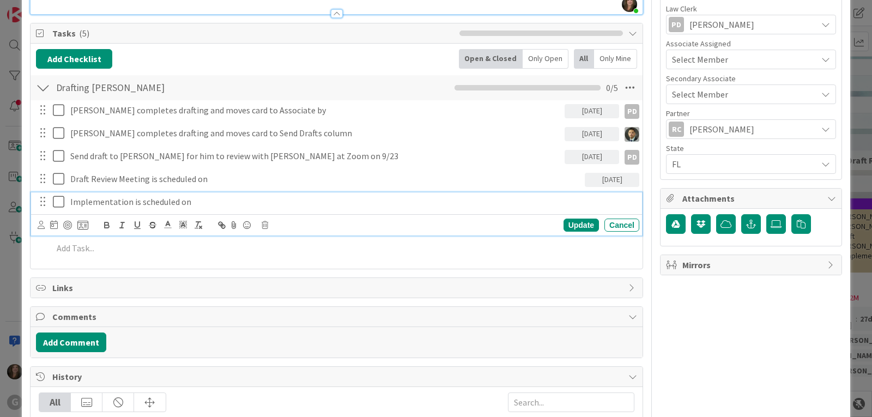
click at [168, 204] on p "Implementation is scheduled on" at bounding box center [352, 202] width 565 height 13
drag, startPoint x: 129, startPoint y: 204, endPoint x: 43, endPoint y: 204, distance: 86.1
click at [43, 204] on div "Implementation is scheduled on" at bounding box center [337, 201] width 604 height 19
click at [38, 227] on icon at bounding box center [41, 225] width 7 height 8
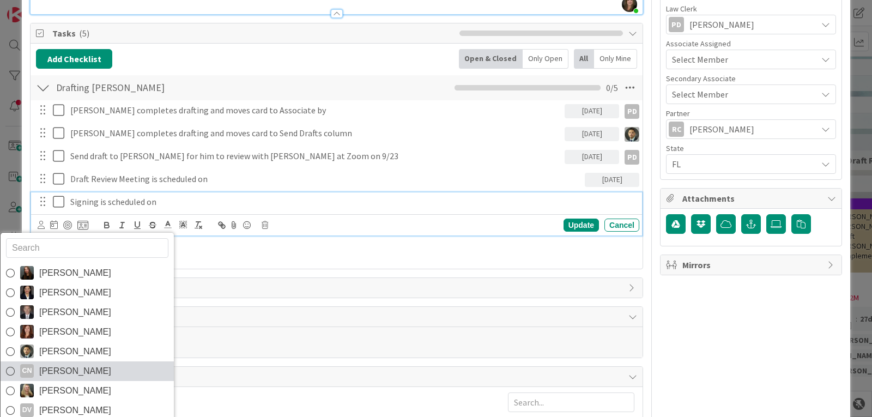
click at [66, 372] on span "Cindy Negron Vitilio" at bounding box center [75, 371] width 72 height 16
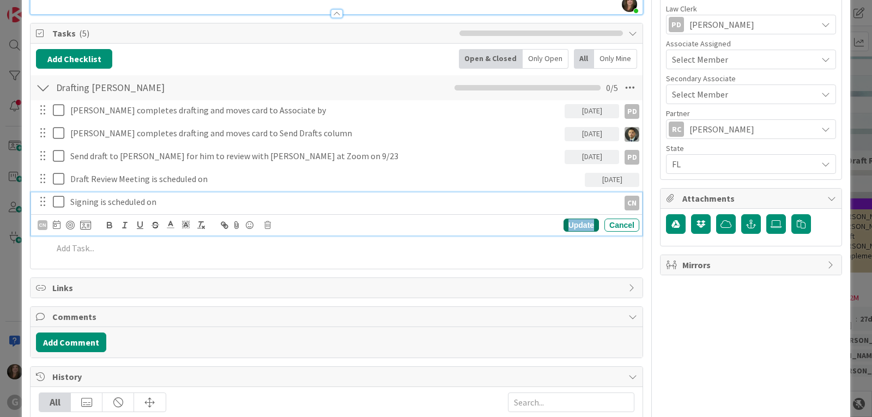
click at [578, 220] on div "Update" at bounding box center [581, 225] width 35 height 13
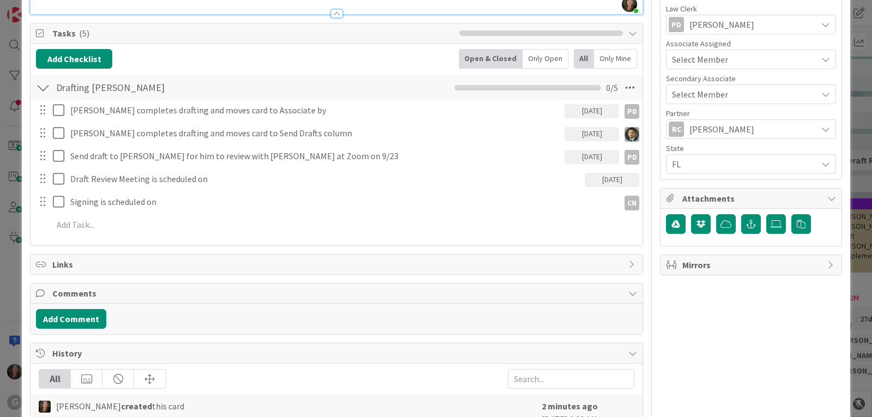
type textarea "x"
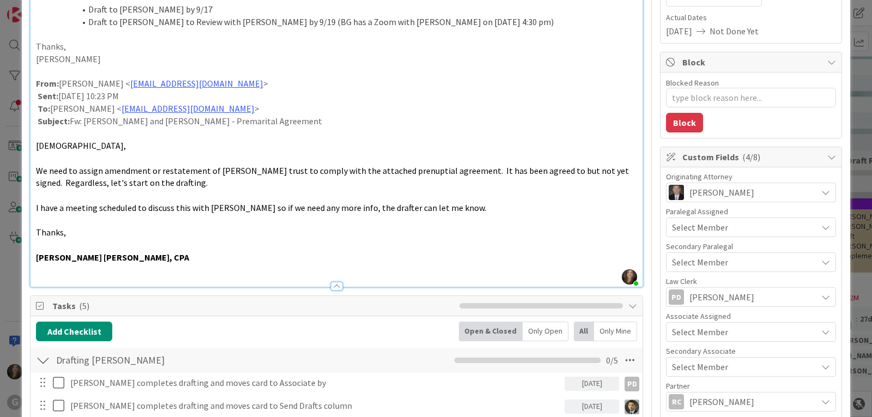
scroll to position [0, 0]
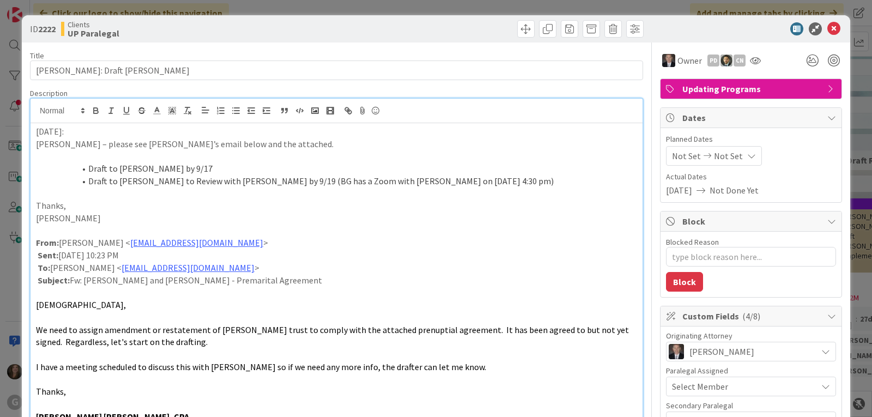
click at [674, 150] on span "Not Set" at bounding box center [686, 155] width 29 height 13
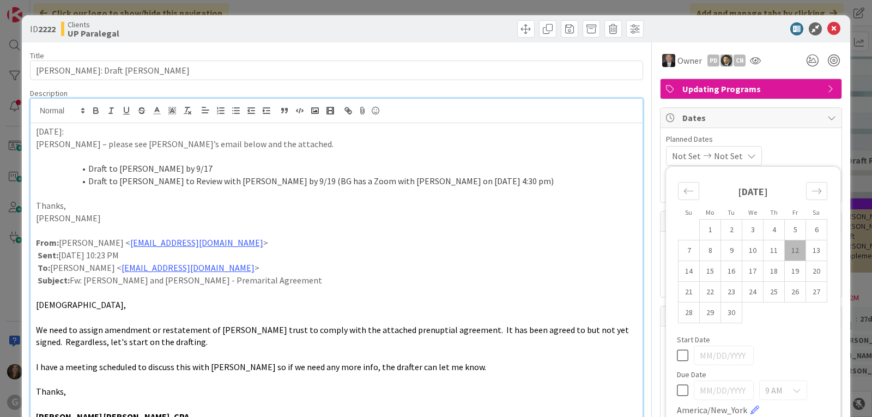
click at [787, 247] on td "12" at bounding box center [795, 250] width 21 height 21
type input "09/12/2025"
click at [797, 146] on div "Planned Dates 09/12/2025 Not Set Su Mo Tu We Th Fr Sa August 2025 1 2 3 4 5 6 7…" at bounding box center [751, 150] width 170 height 32
type textarea "x"
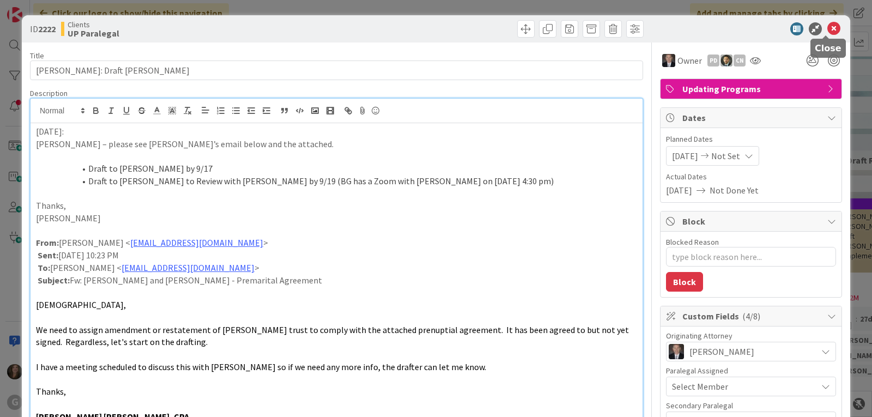
click at [827, 26] on icon at bounding box center [833, 28] width 13 height 13
